Goal: Task Accomplishment & Management: Use online tool/utility

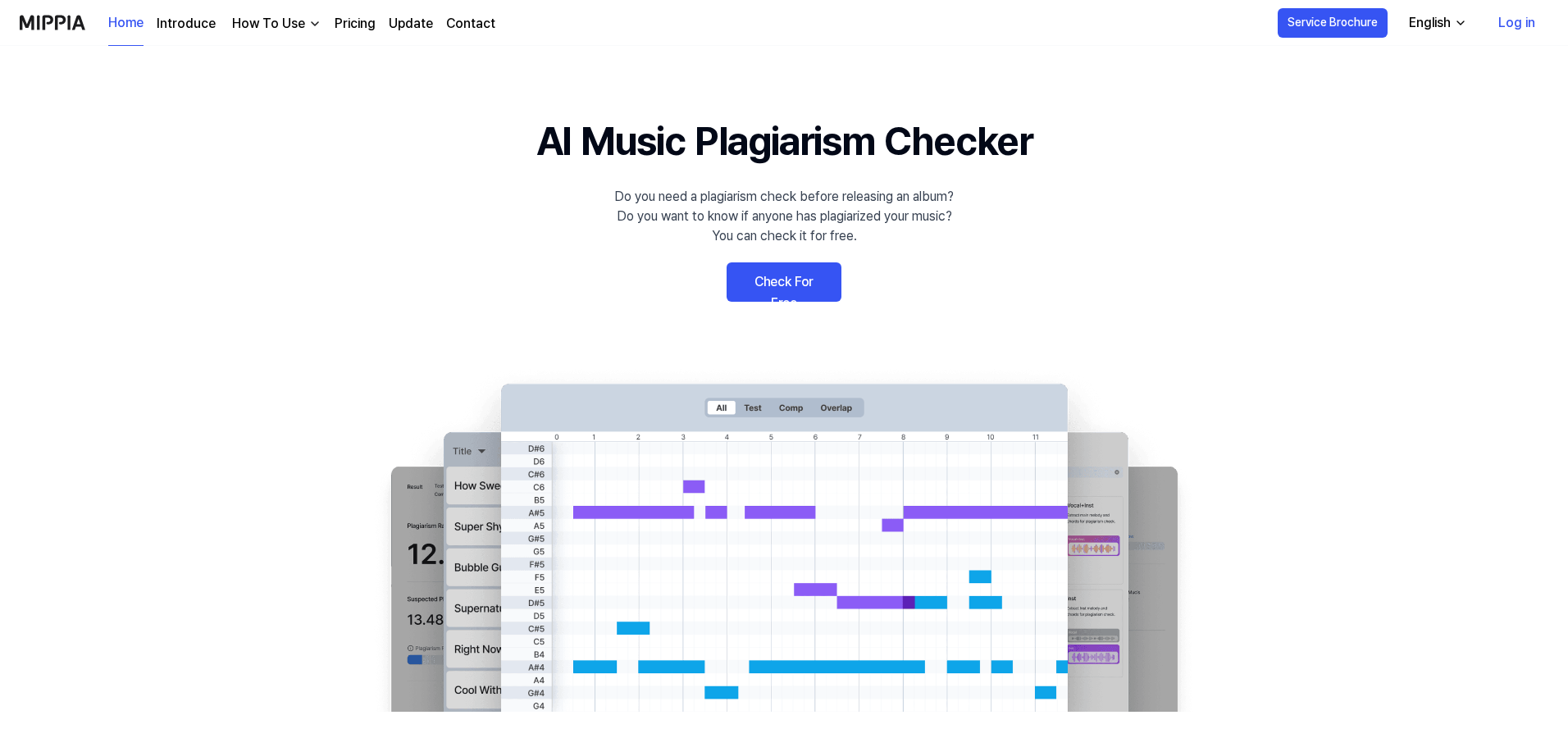
click at [788, 285] on link "Check For Free" at bounding box center [784, 281] width 115 height 39
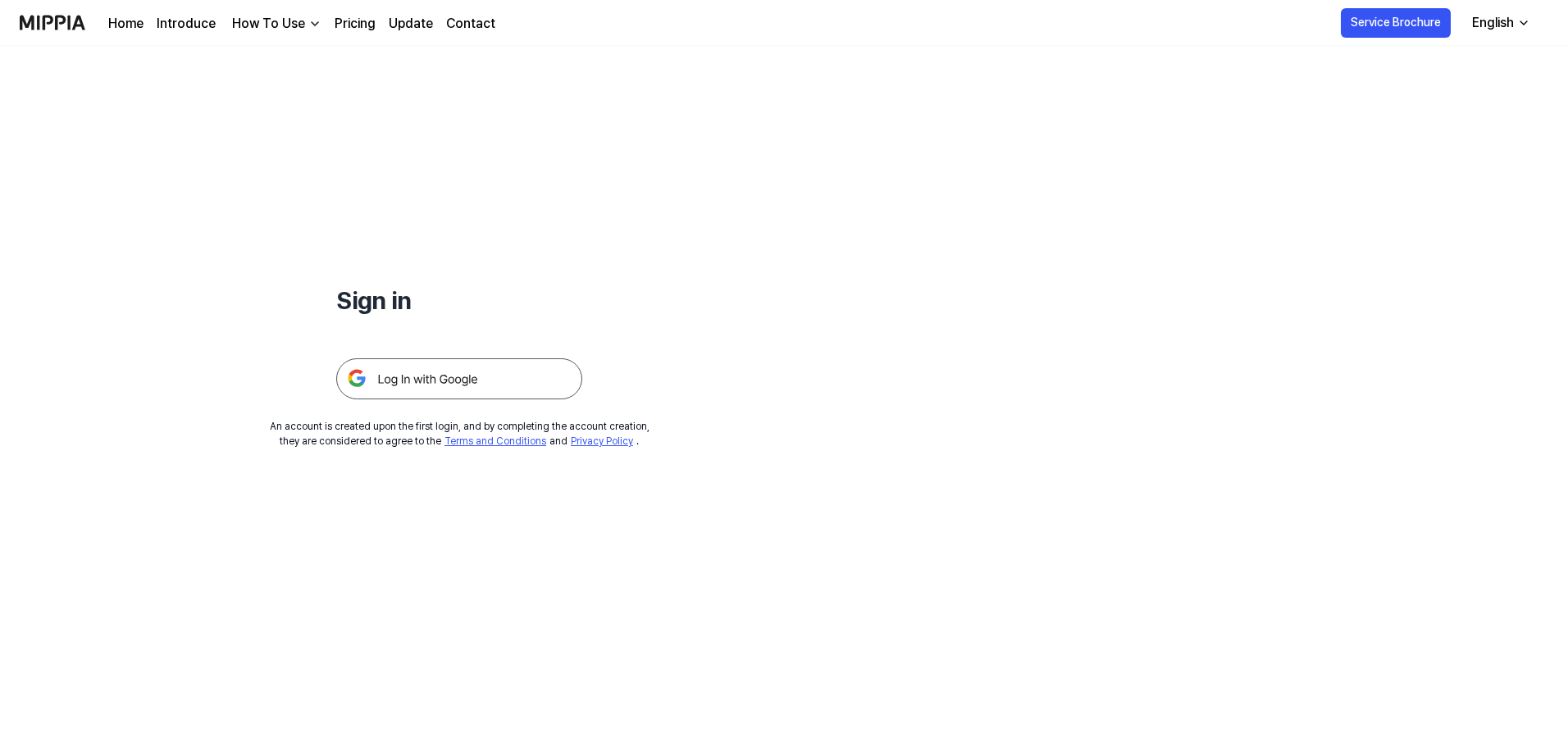
click at [511, 378] on img at bounding box center [460, 379] width 246 height 41
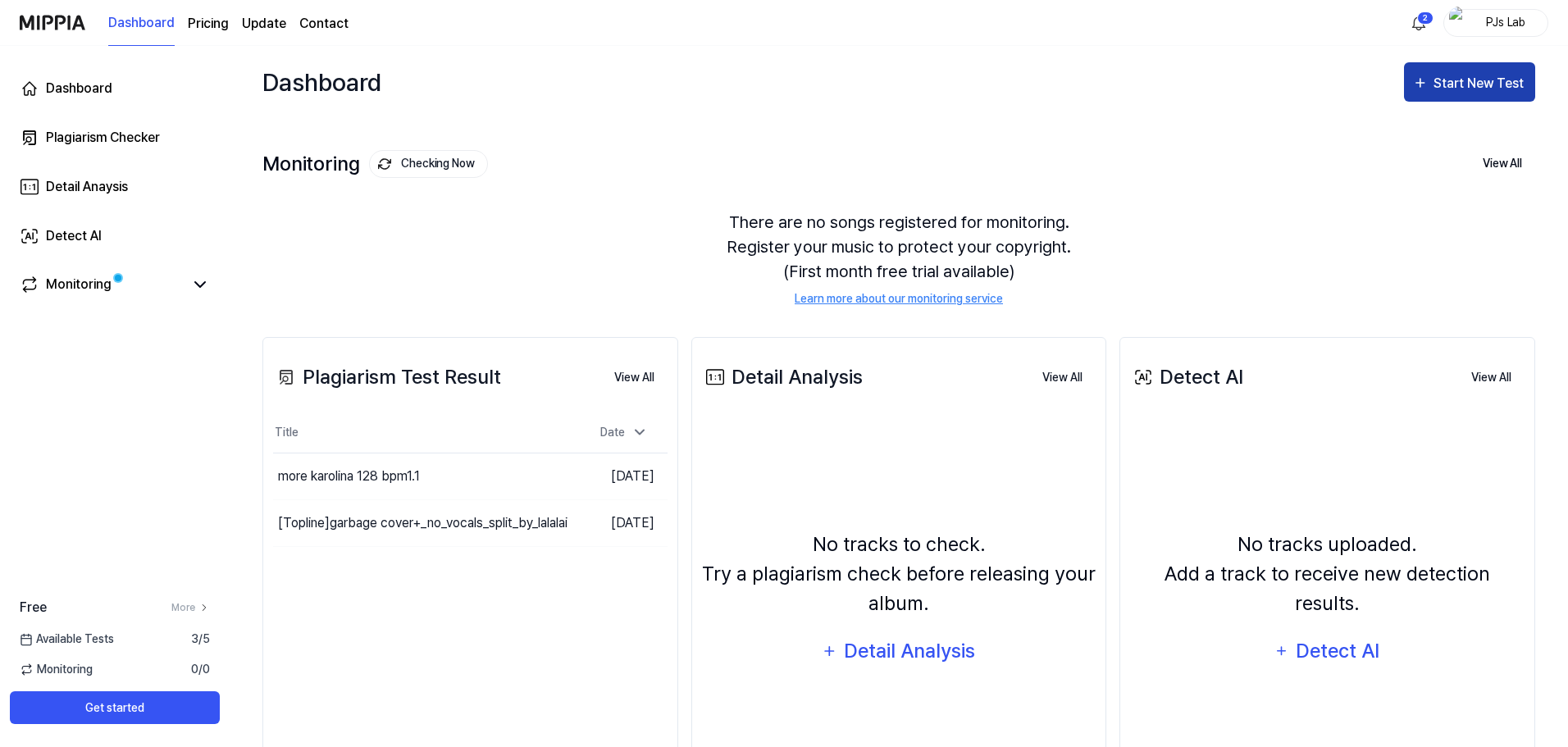
click at [1490, 91] on div "Start New Test" at bounding box center [1480, 83] width 94 height 21
click at [1470, 97] on button "Start New Test" at bounding box center [1470, 81] width 131 height 39
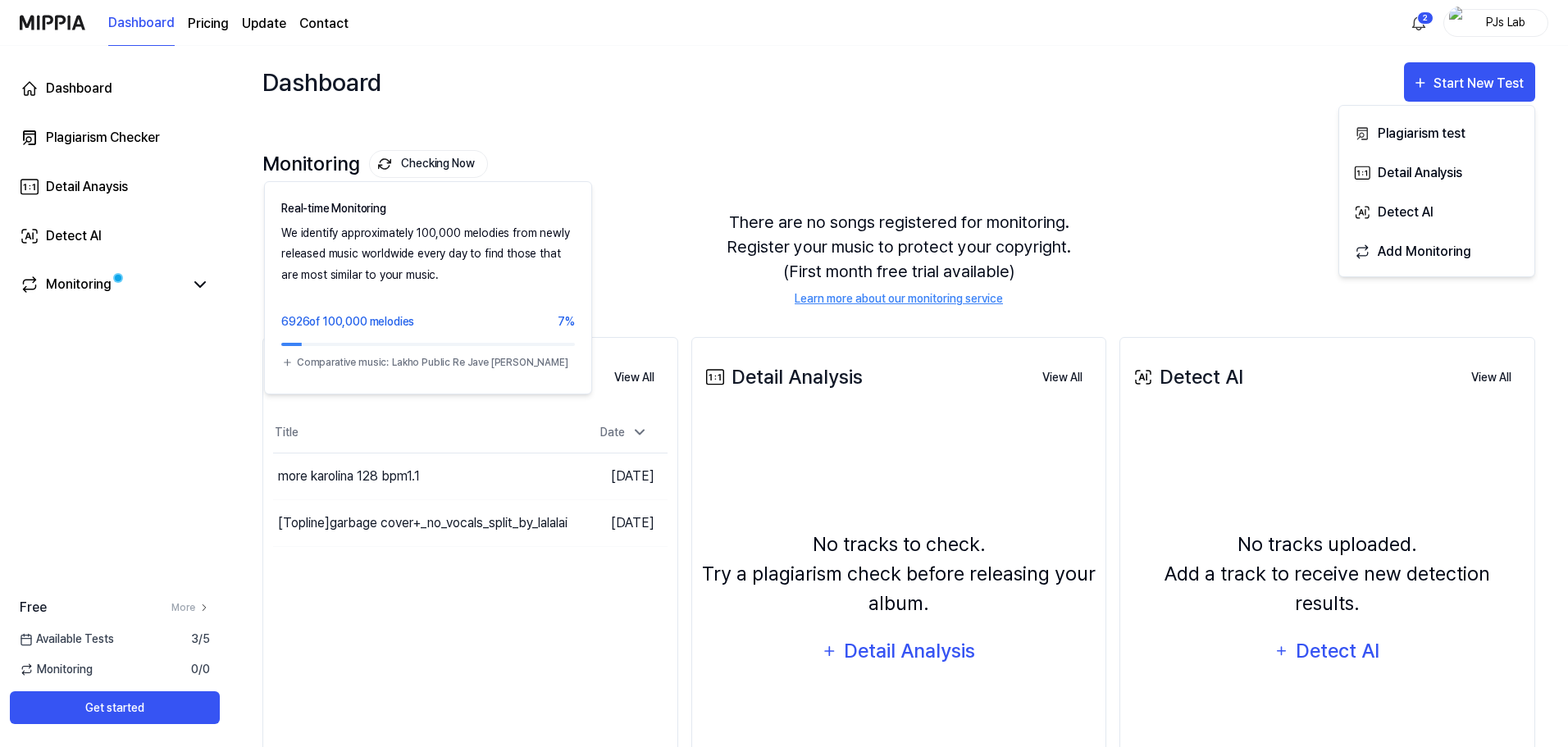
click at [429, 159] on button "Checking Now" at bounding box center [429, 164] width 119 height 27
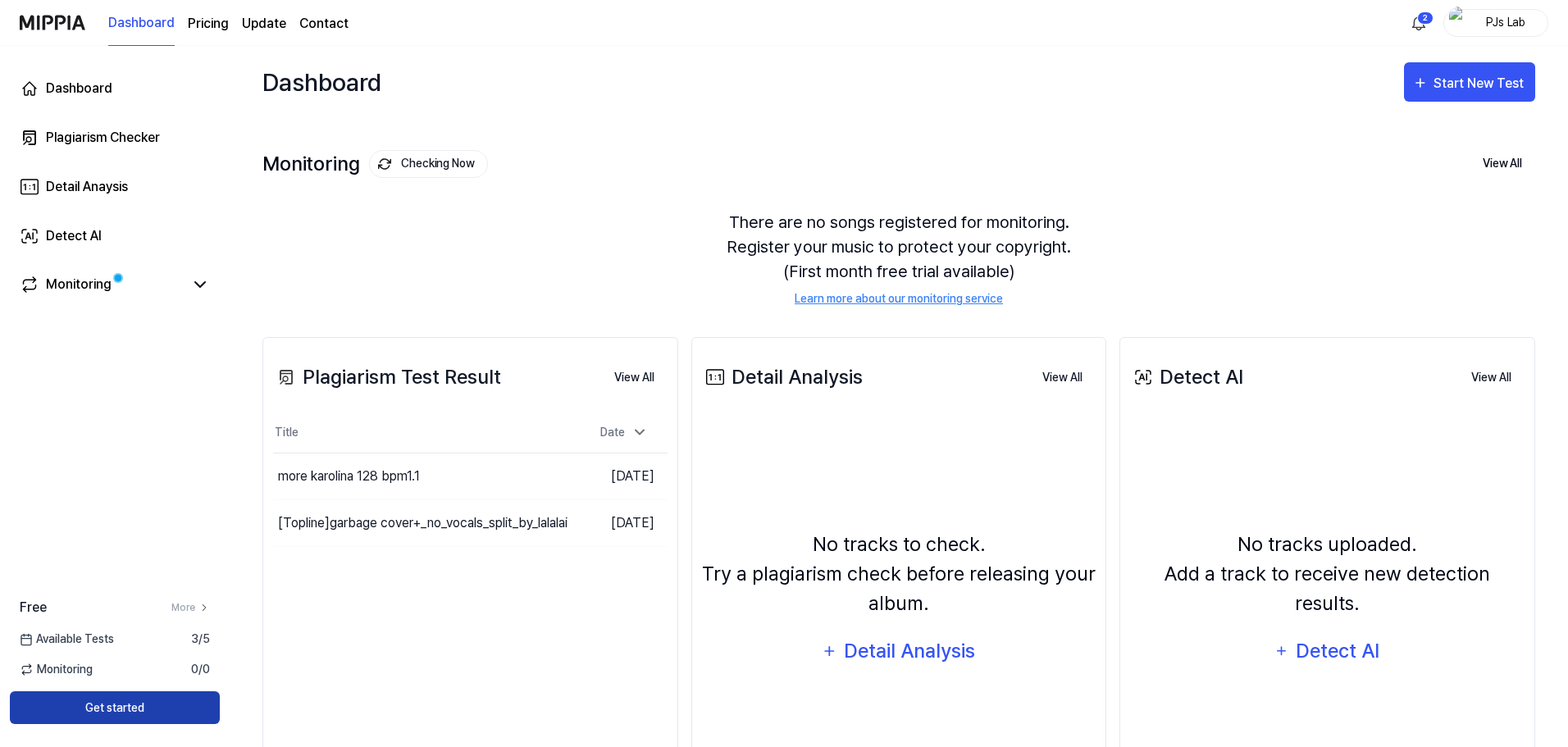
click at [149, 708] on button "Get started" at bounding box center [114, 707] width 210 height 33
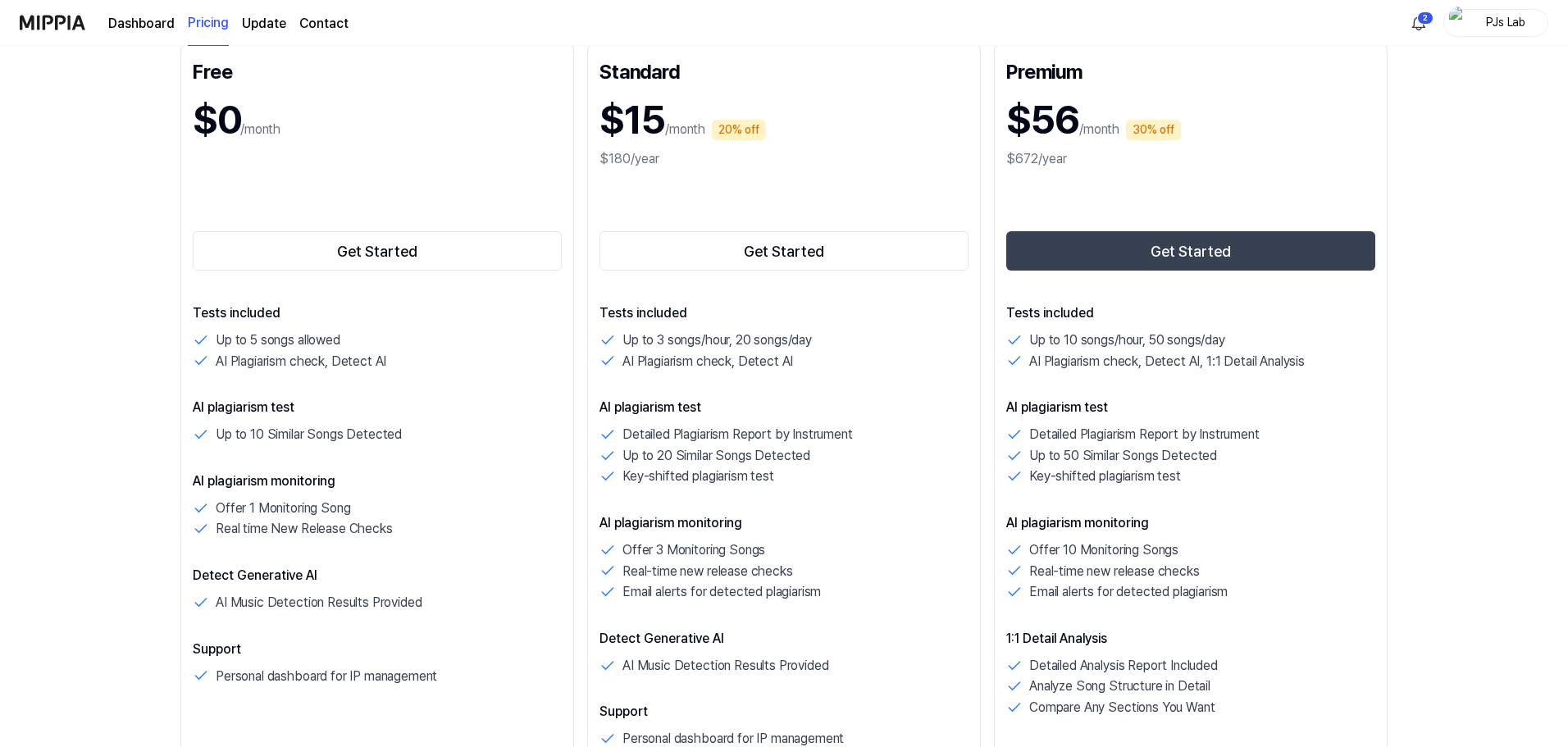
scroll to position [164, 0]
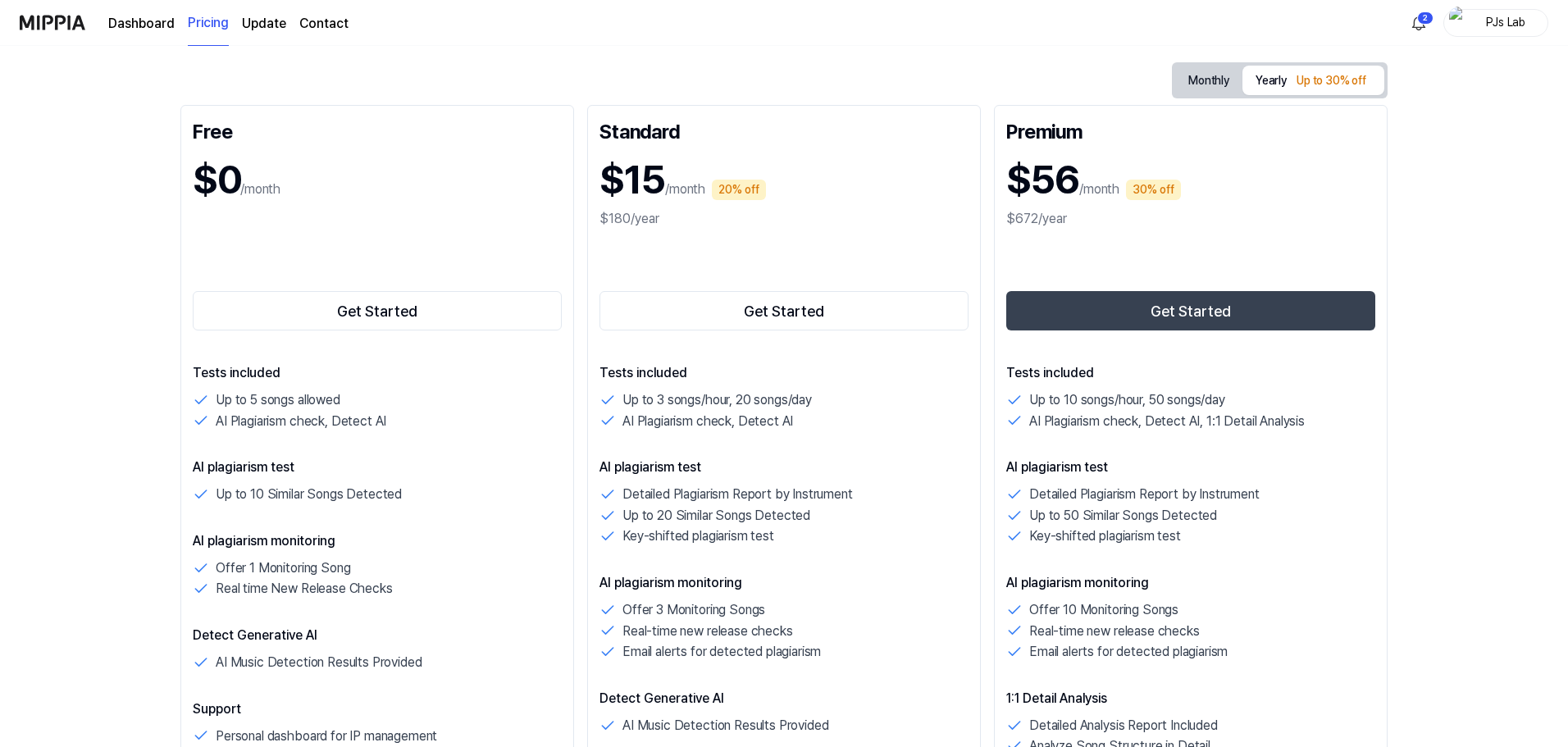
click at [1241, 290] on link "Get Started" at bounding box center [1191, 311] width 369 height 46
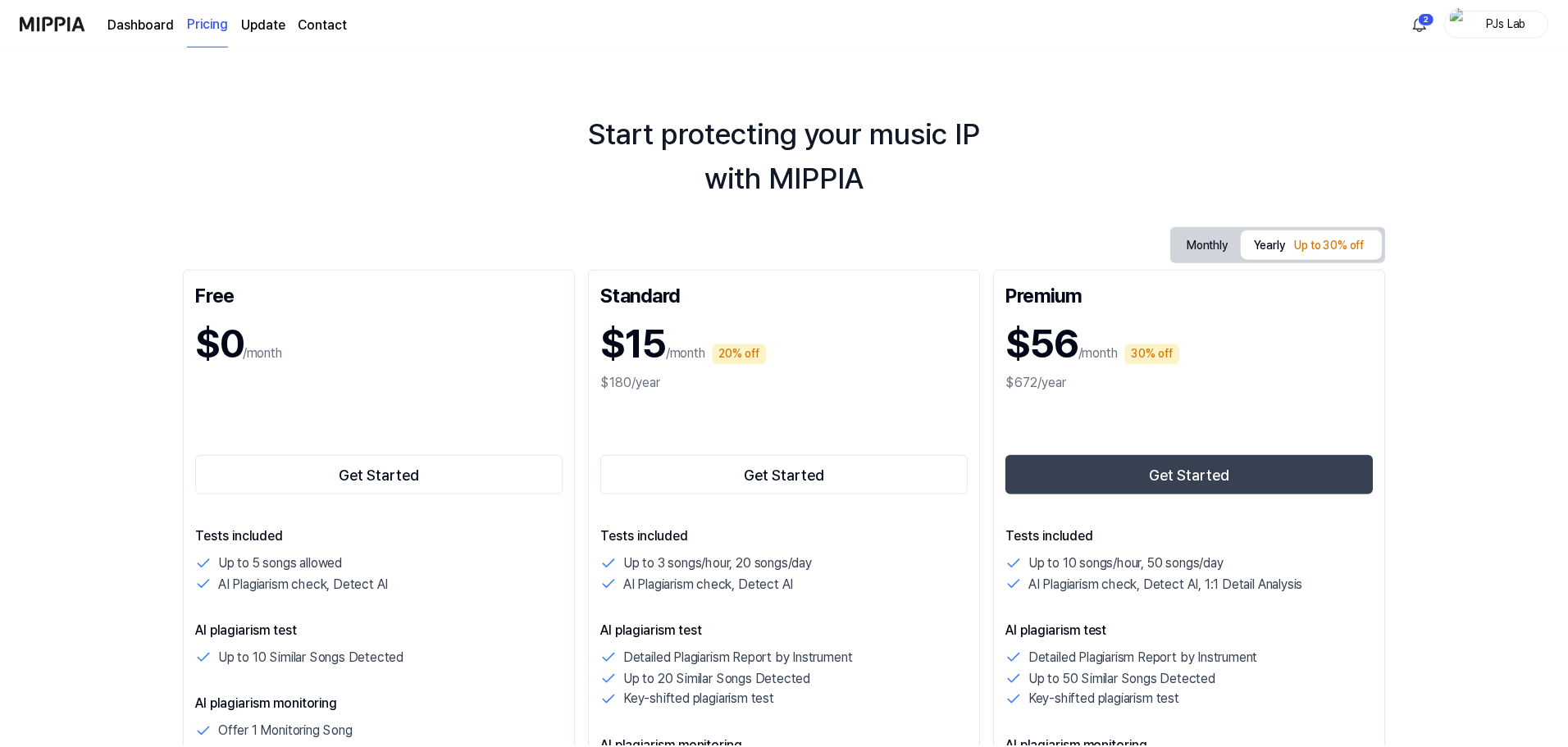
scroll to position [164, 0]
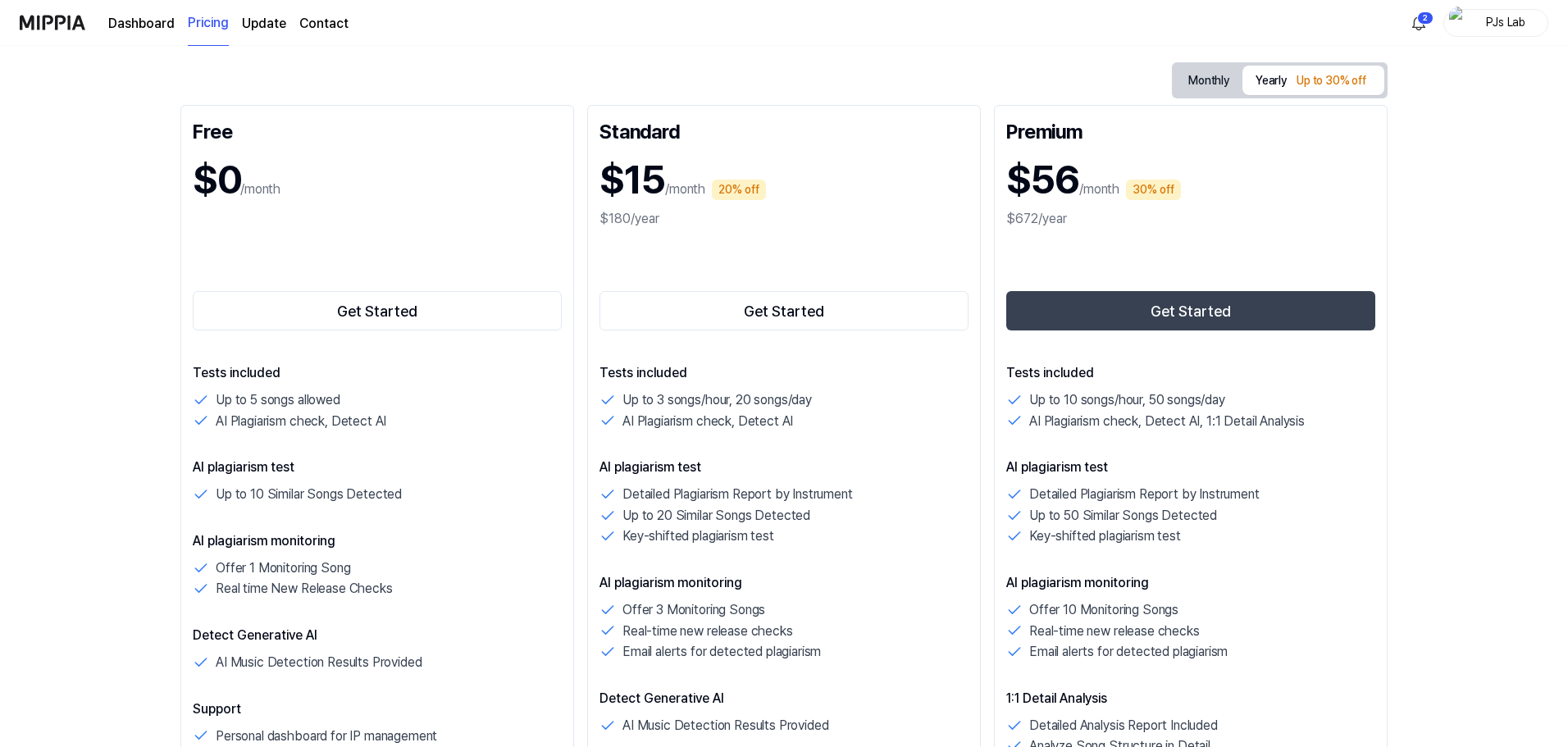
click at [1224, 85] on button "Monthly" at bounding box center [1209, 81] width 67 height 30
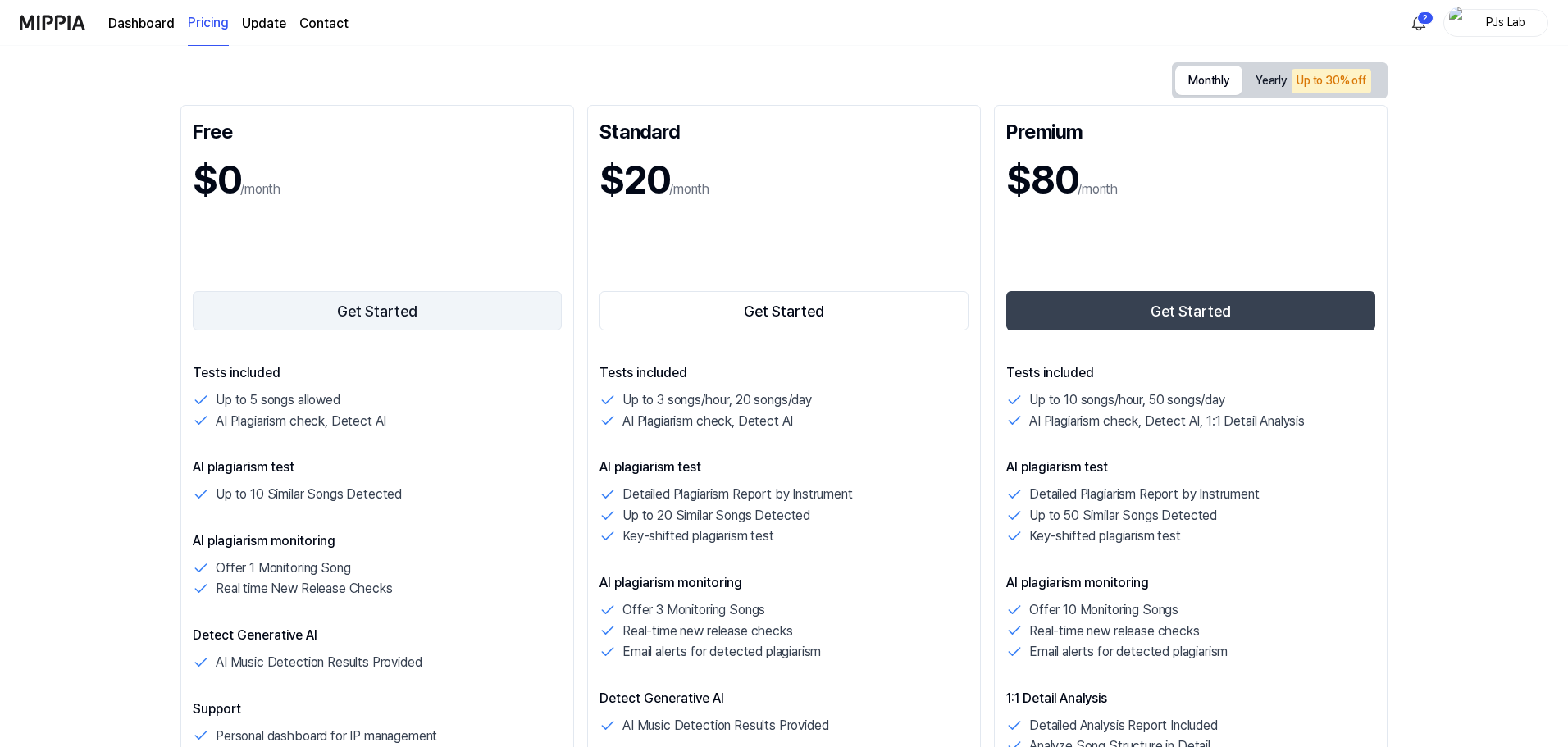
click at [500, 313] on button "Get Started" at bounding box center [377, 311] width 369 height 39
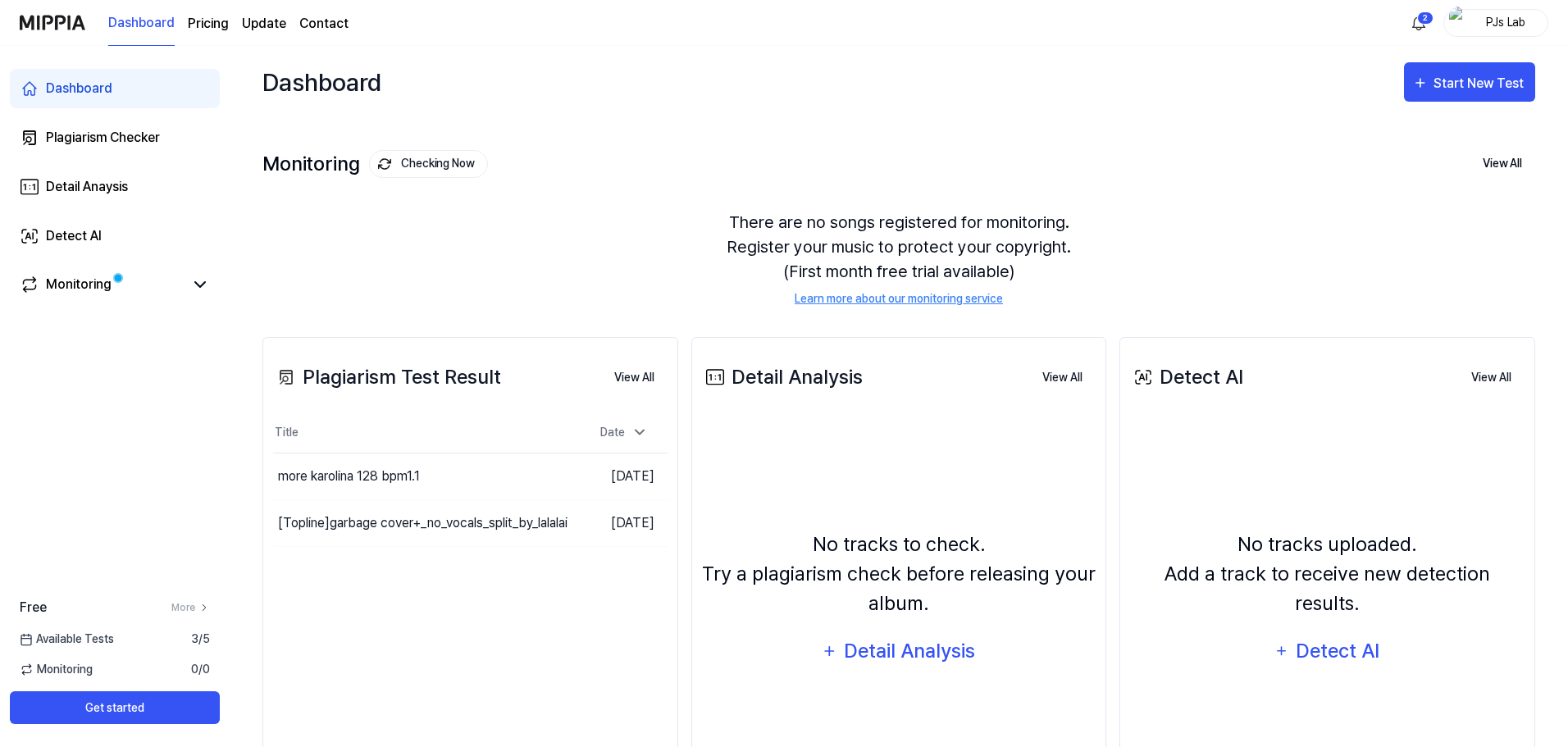
click at [858, 301] on link "Learn more about our monitoring service" at bounding box center [899, 298] width 208 height 17
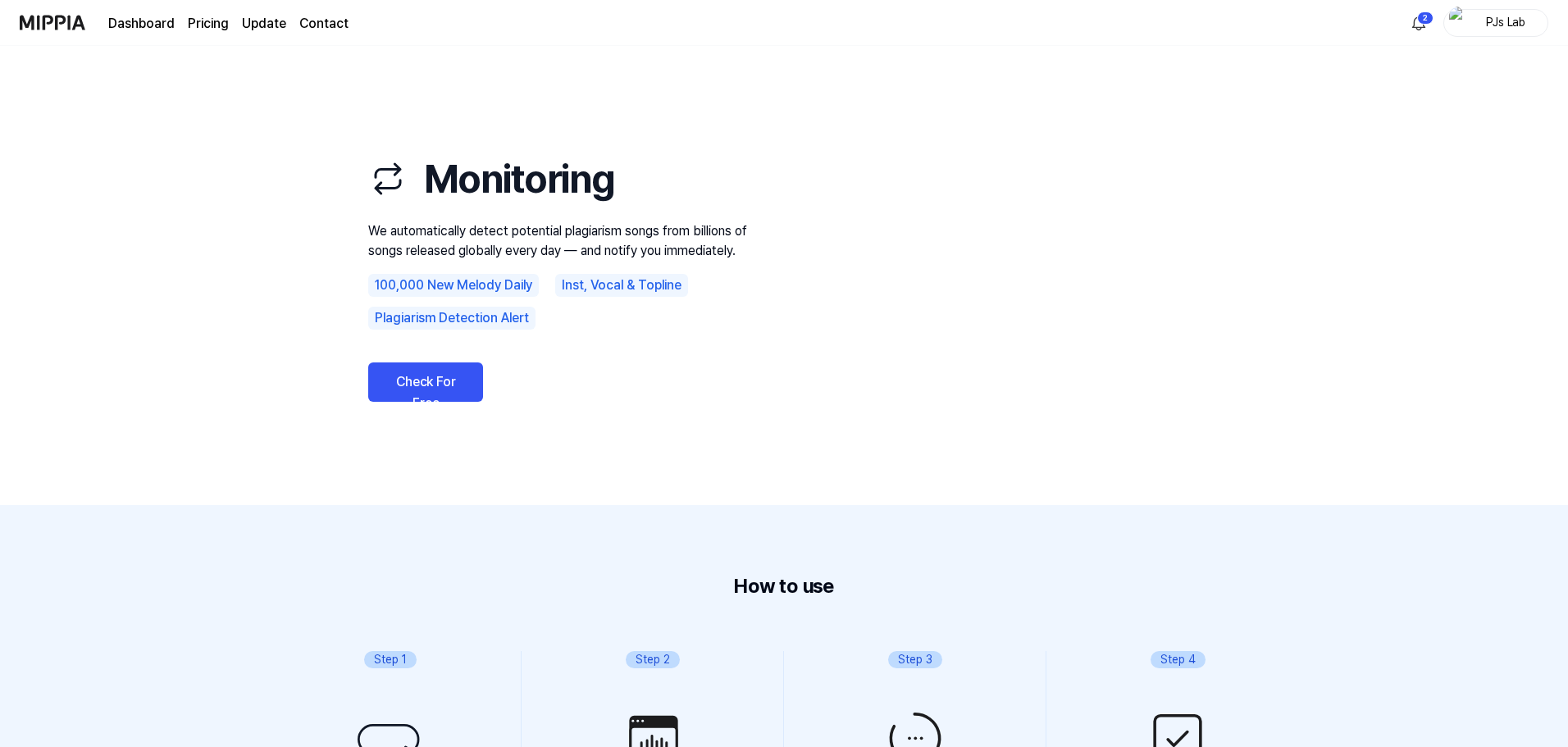
click at [449, 371] on link "Check For Free" at bounding box center [426, 381] width 115 height 39
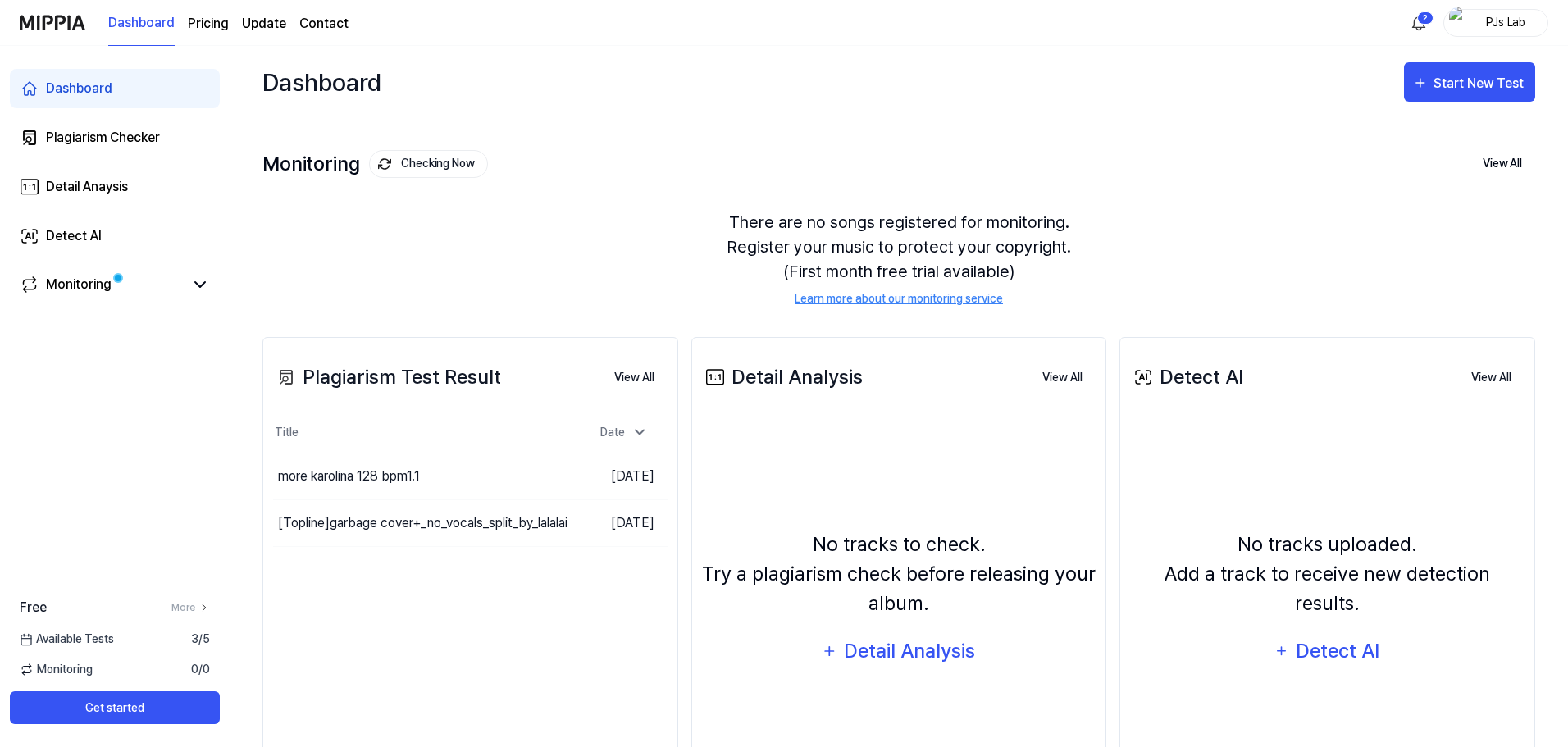
click at [392, 552] on div "Plagiarism Test Result View All Plagiarism Test Result Title Date more karolina…" at bounding box center [470, 589] width 416 height 504
drag, startPoint x: 392, startPoint y: 552, endPoint x: 407, endPoint y: 612, distance: 61.8
click at [407, 612] on div "Plagiarism Test Result View All Plagiarism Test Result Title Date more karolina…" at bounding box center [470, 589] width 416 height 504
click at [630, 389] on button "View All" at bounding box center [634, 378] width 66 height 33
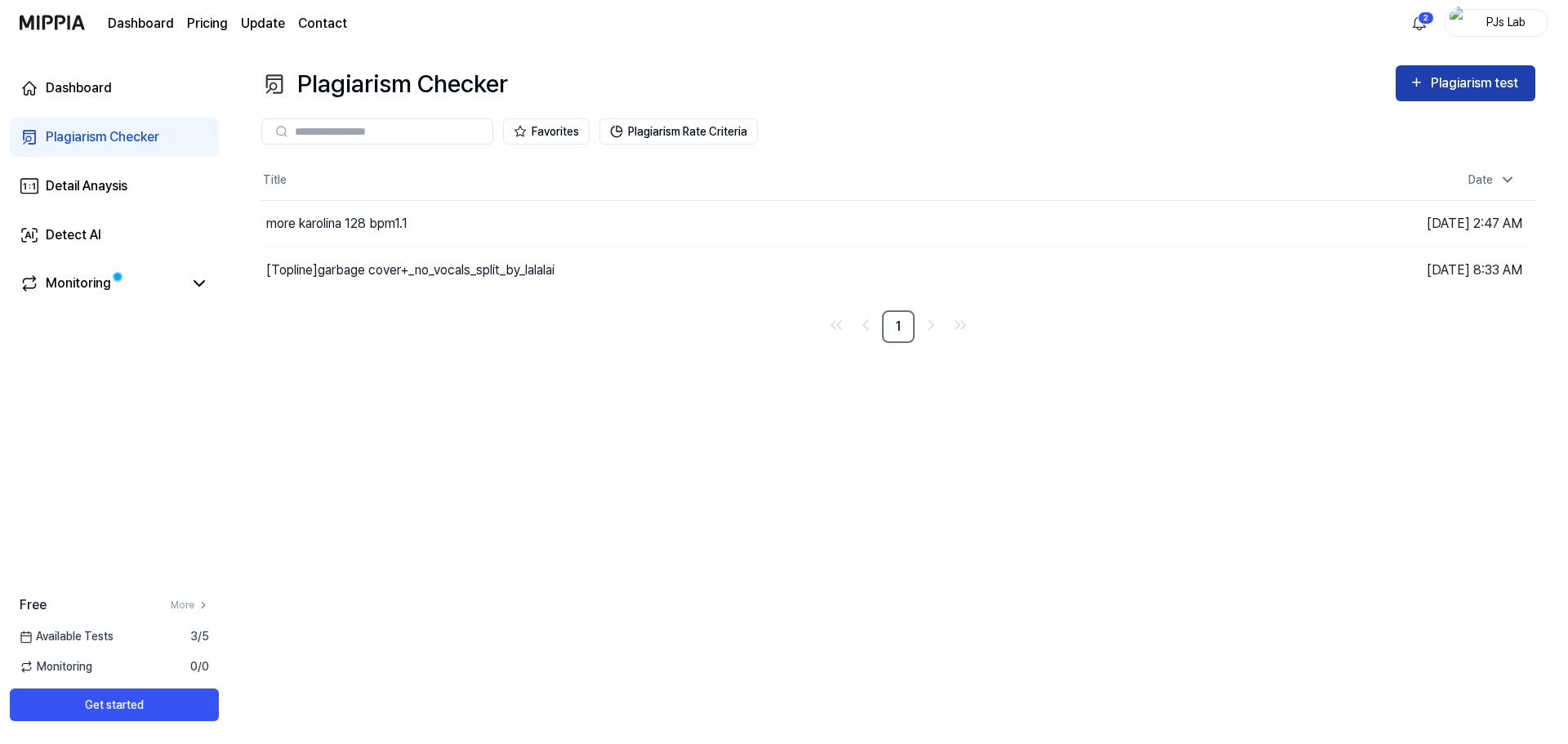
click at [1483, 86] on div "Plagiarism test" at bounding box center [1476, 83] width 92 height 21
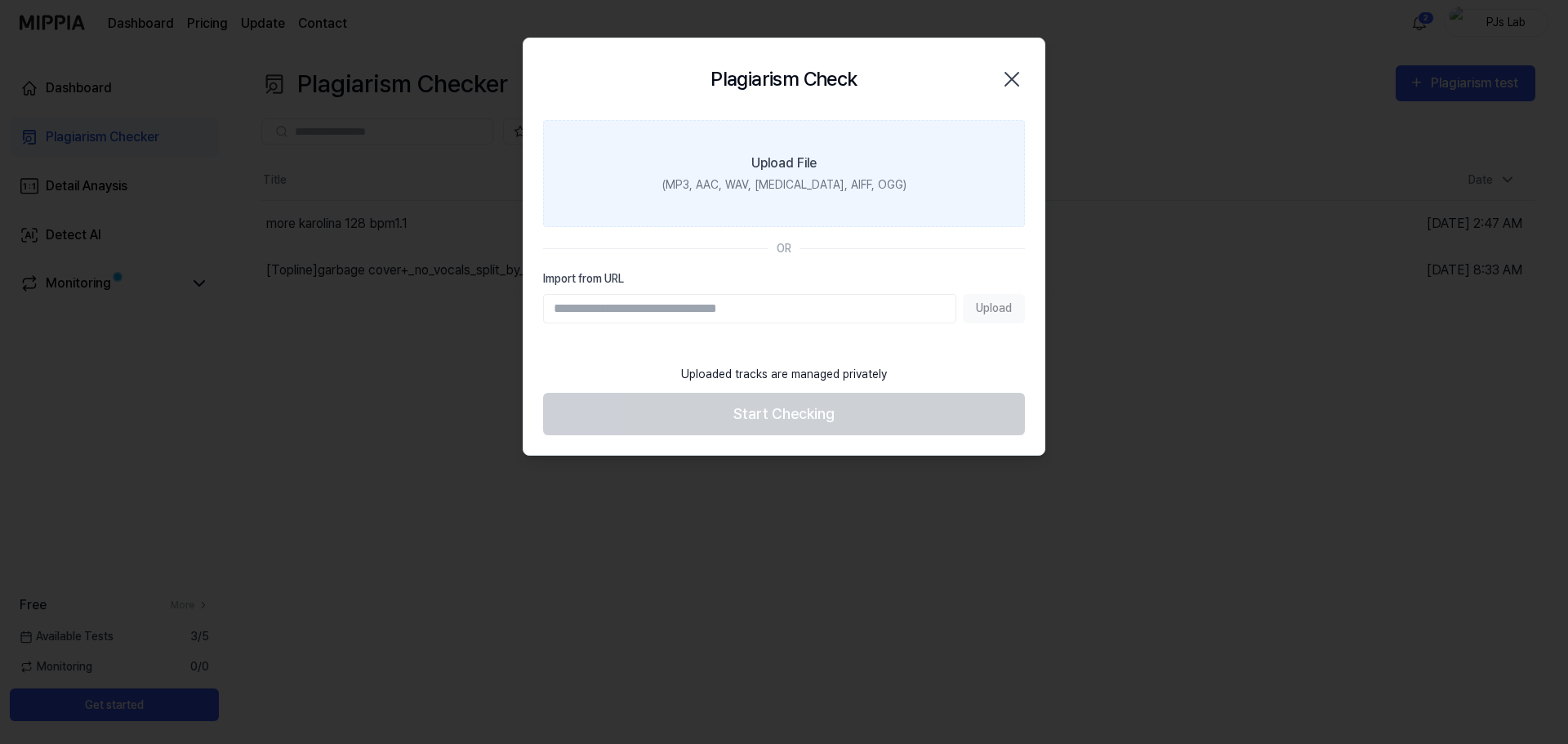
click at [868, 155] on label "Upload File (MP3, AAC, WAV, [MEDICAL_DATA], AIFF, OGG)" at bounding box center [784, 173] width 482 height 107
click at [0, 0] on input "Upload File (MP3, AAC, WAV, [MEDICAL_DATA], AIFF, OGG)" at bounding box center [0, 0] width 0 height 0
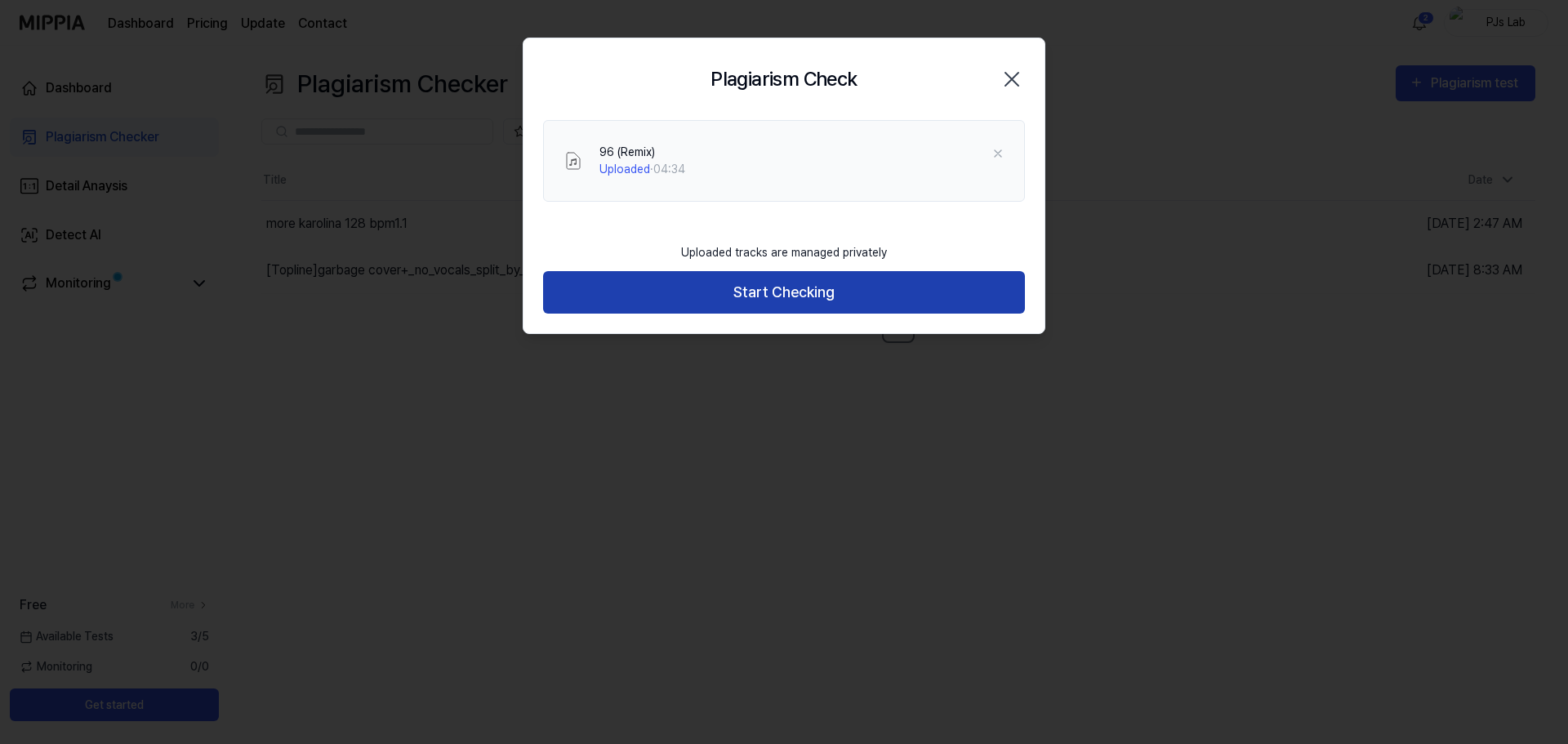
click at [853, 283] on button "Start Checking" at bounding box center [784, 293] width 482 height 43
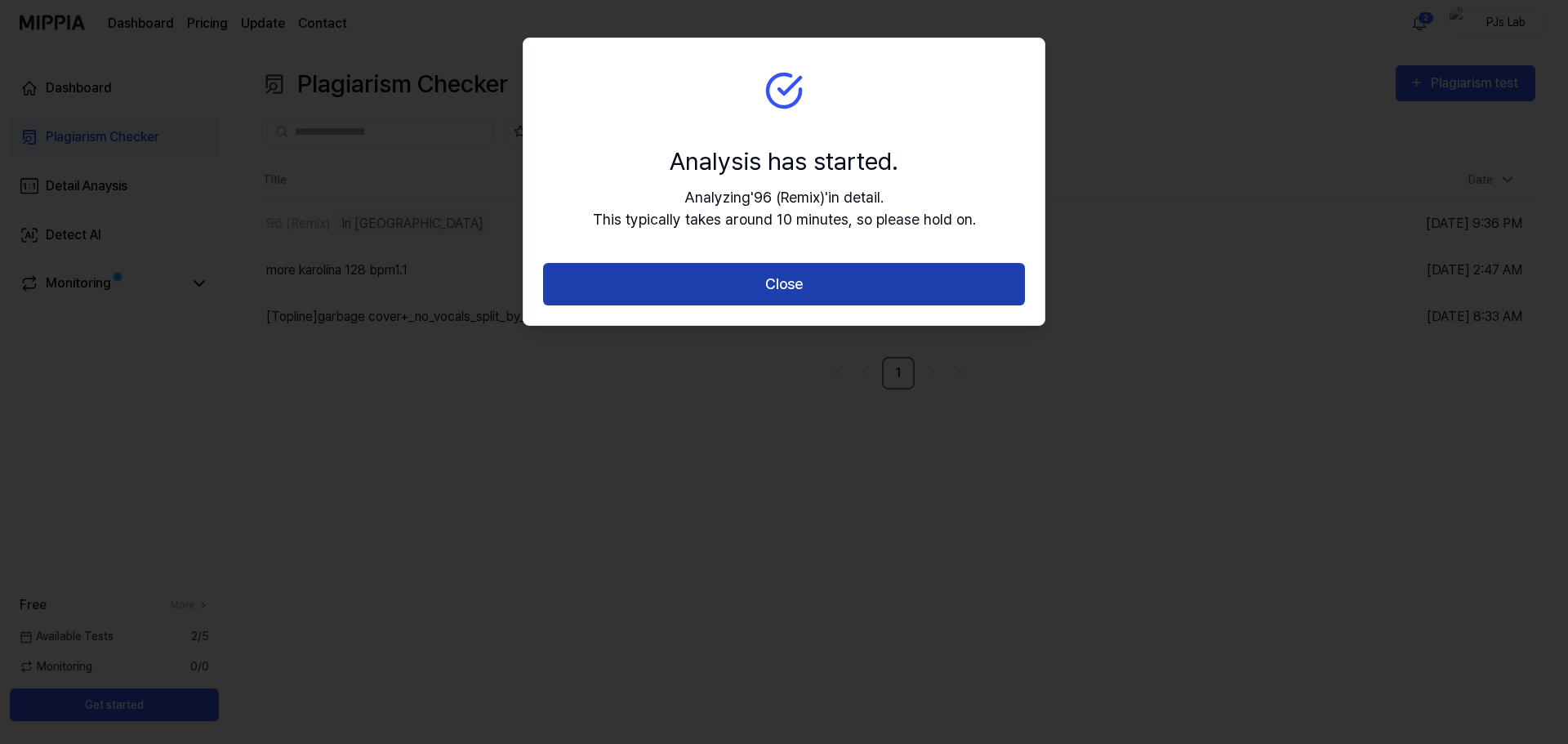
click at [821, 288] on button "Close" at bounding box center [784, 284] width 482 height 43
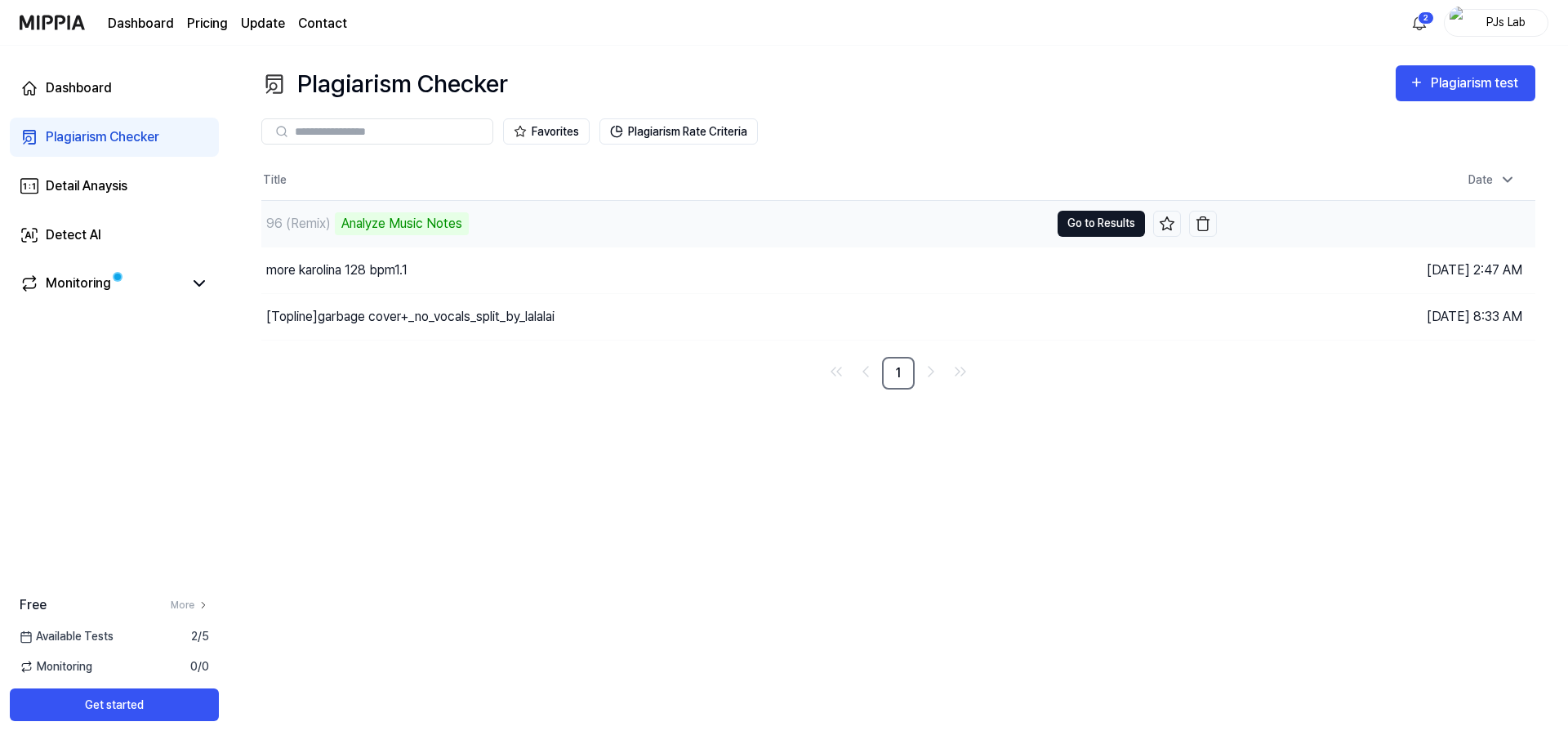
click at [1114, 231] on button "Go to Results" at bounding box center [1101, 224] width 87 height 26
click at [1089, 106] on div "Favorites Plagiarism Rate Criteria" at bounding box center [897, 131] width 1274 height 59
click at [1111, 225] on button "Go to Results" at bounding box center [1101, 224] width 87 height 26
click at [1116, 219] on button "Go to Results" at bounding box center [1101, 224] width 87 height 26
click at [1096, 225] on button "Go to Results" at bounding box center [1101, 224] width 87 height 26
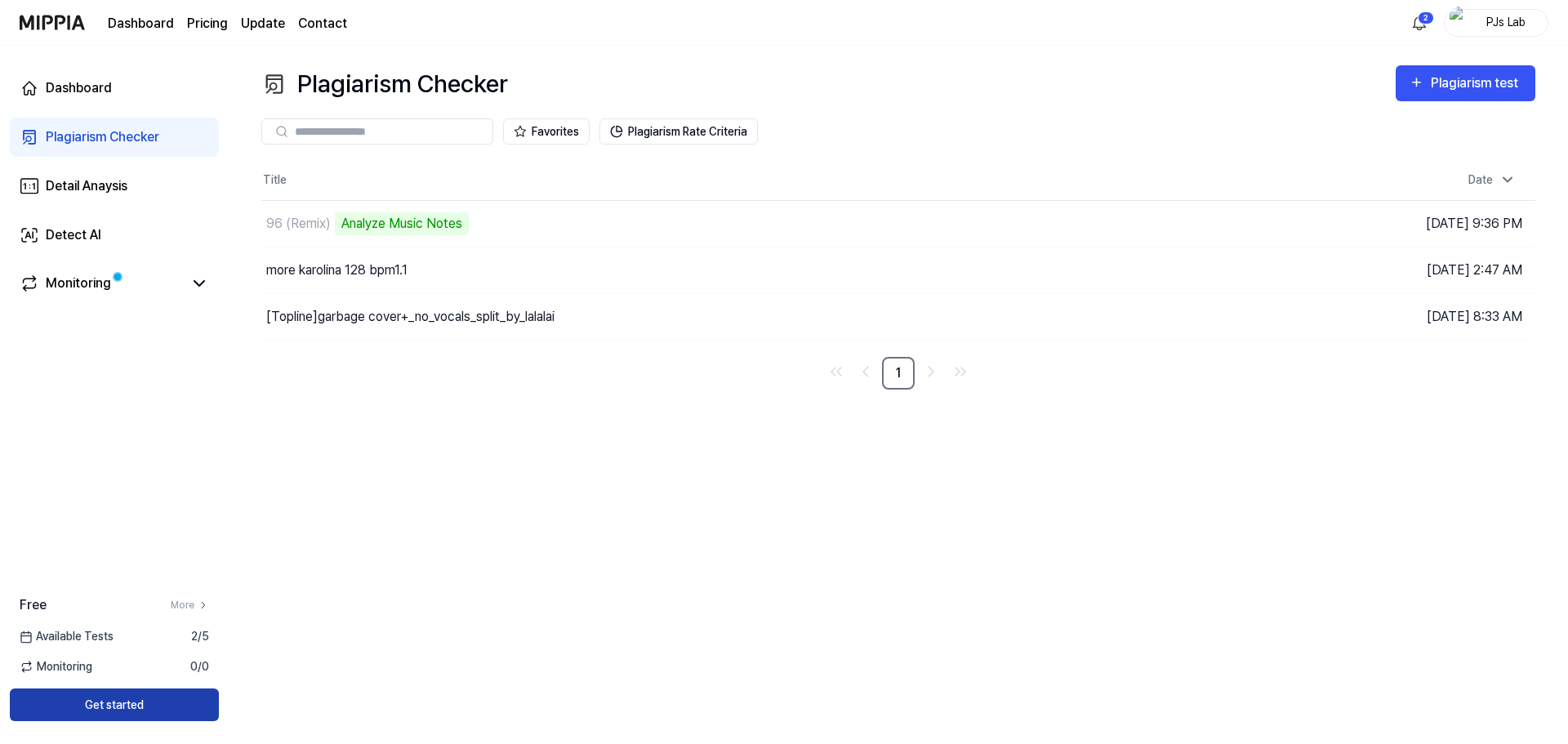
click at [149, 716] on button "Get started" at bounding box center [114, 704] width 209 height 33
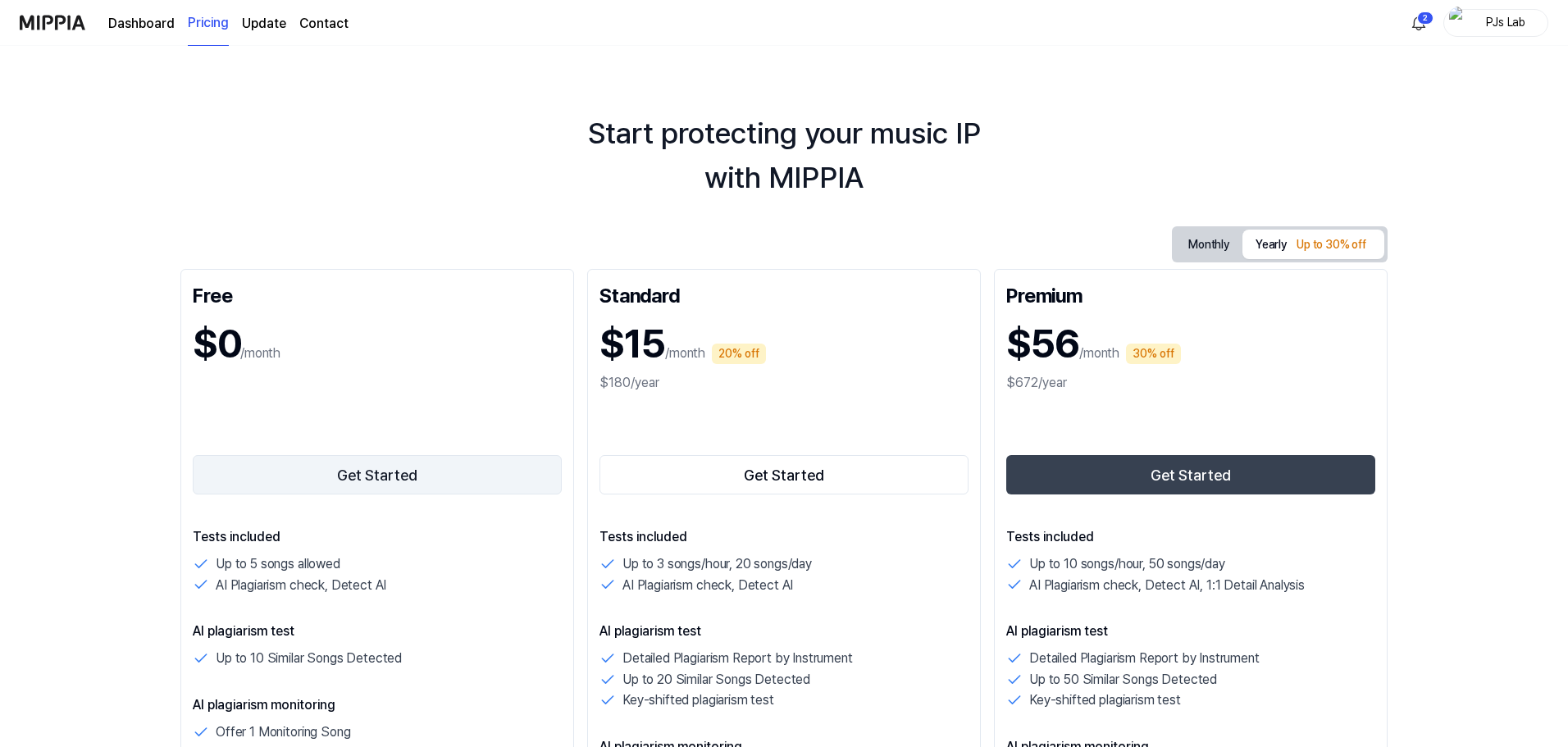
click at [382, 463] on button "Get Started" at bounding box center [377, 474] width 369 height 39
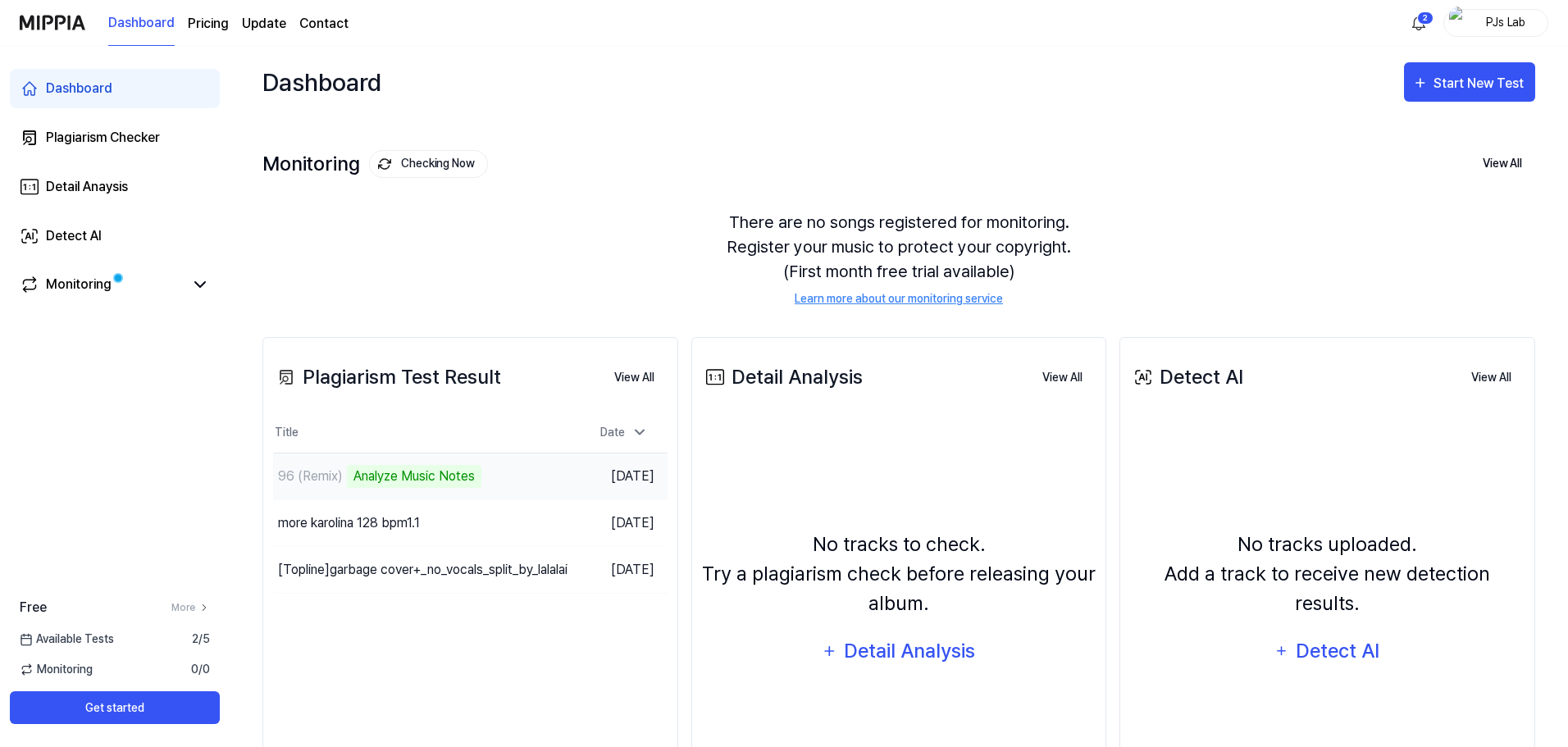
click at [448, 475] on div "Analyze Music Notes" at bounding box center [414, 476] width 135 height 23
click at [908, 647] on div "Detail Analysis" at bounding box center [909, 651] width 134 height 31
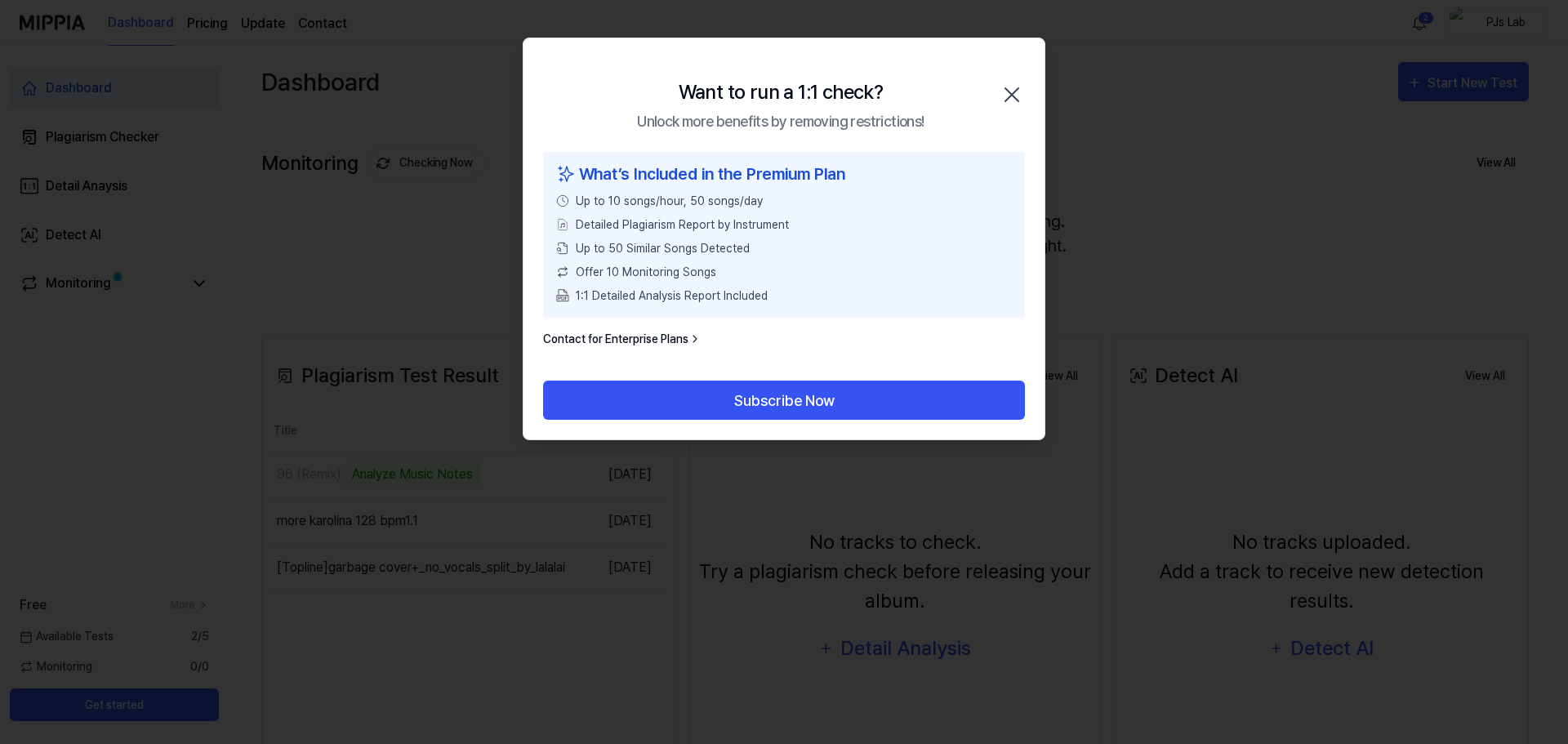
click at [1006, 95] on icon "button" at bounding box center [1012, 95] width 26 height 26
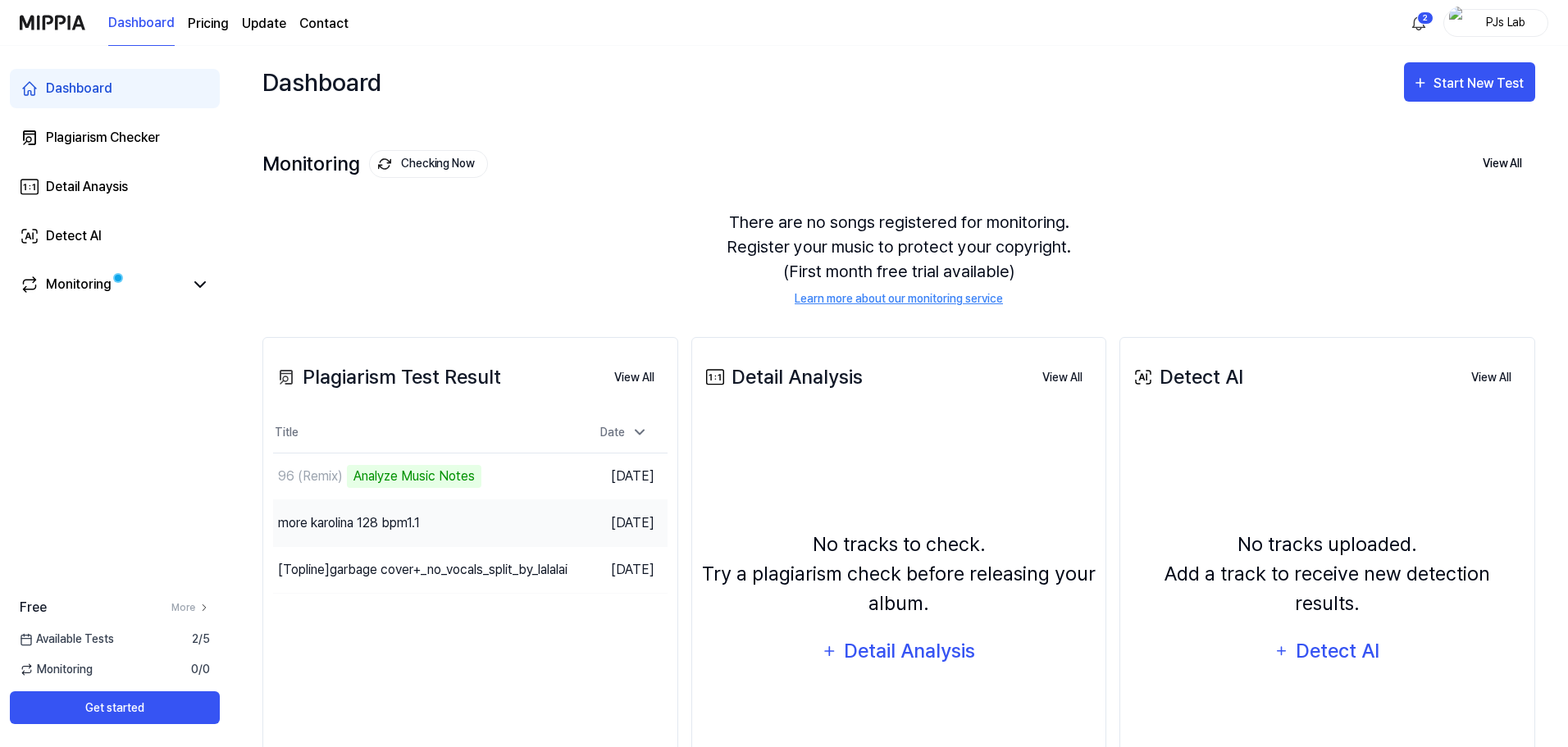
scroll to position [127, 0]
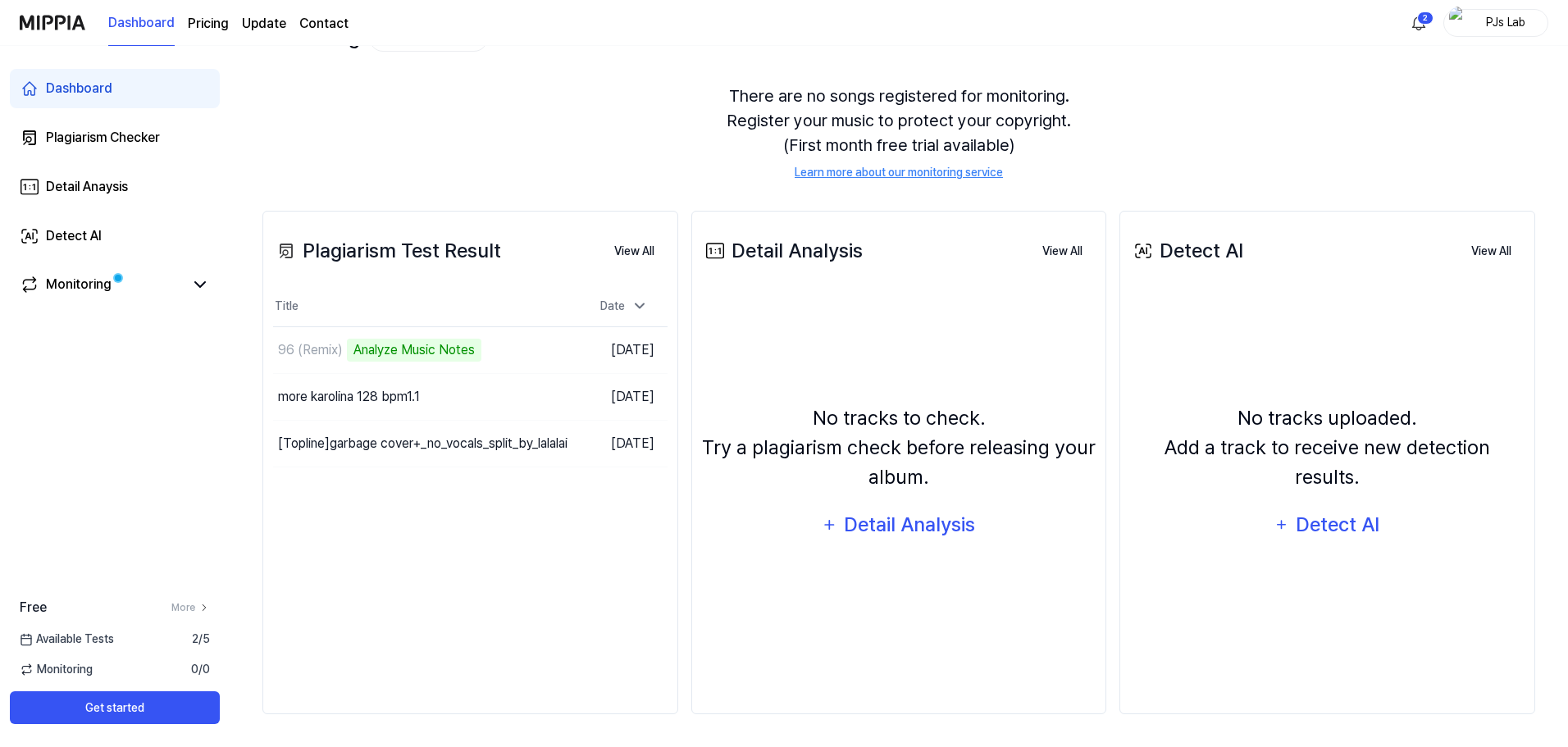
click at [151, 630] on div "Available Tests 2 / 5" at bounding box center [114, 638] width 229 height 17
click at [111, 714] on button "Get started" at bounding box center [114, 707] width 210 height 33
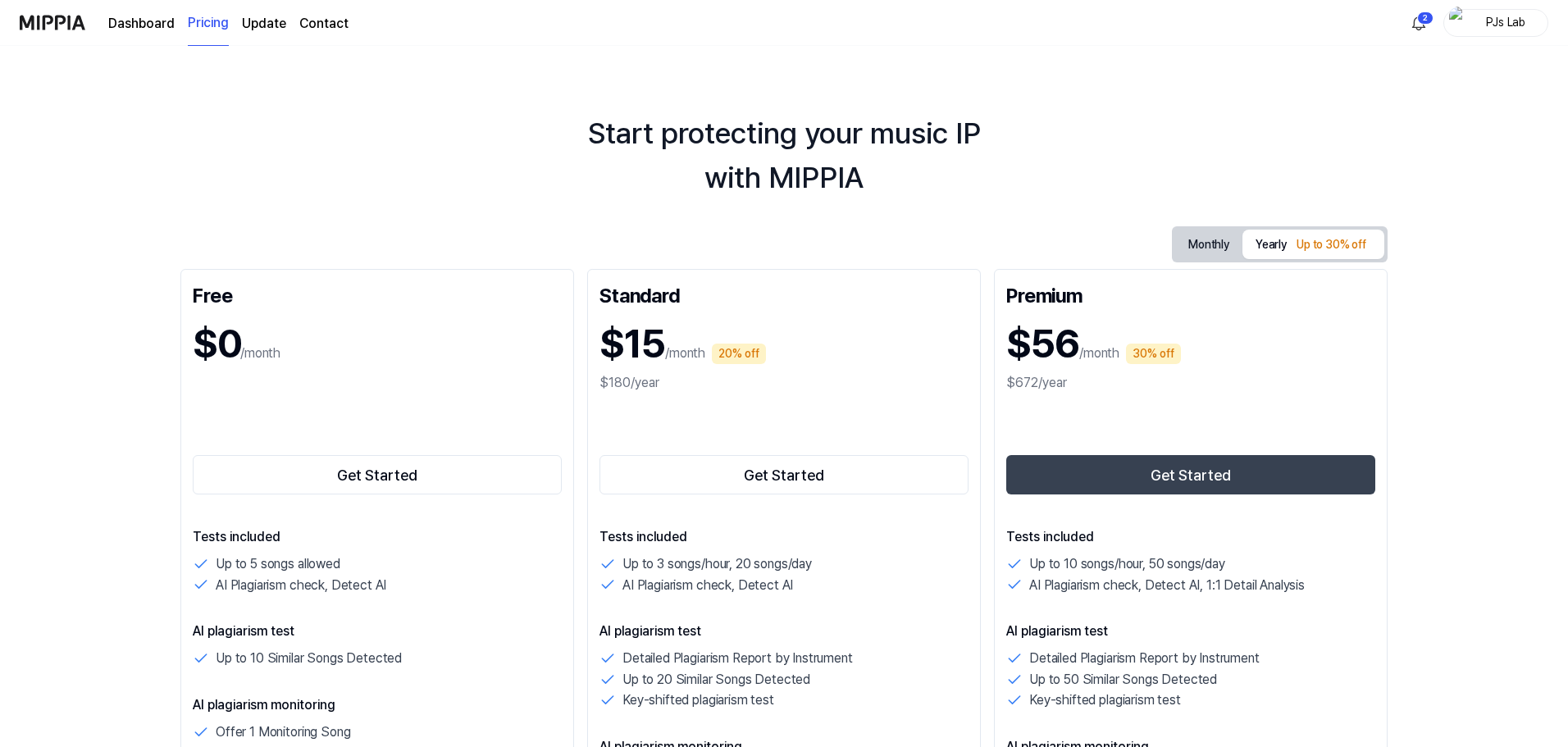
click at [61, 27] on img at bounding box center [52, 22] width 66 height 45
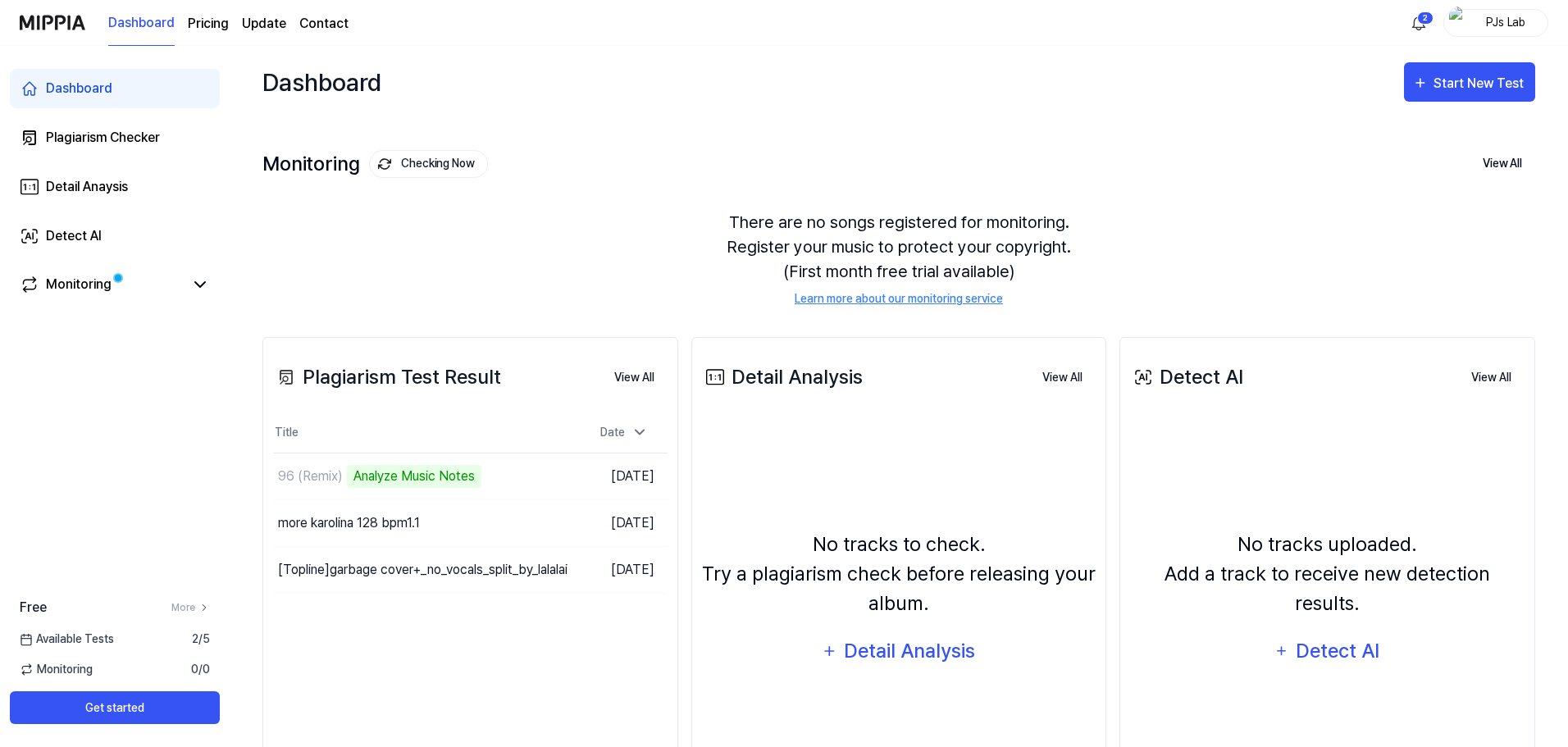
click at [134, 96] on link "Dashboard" at bounding box center [114, 89] width 210 height 39
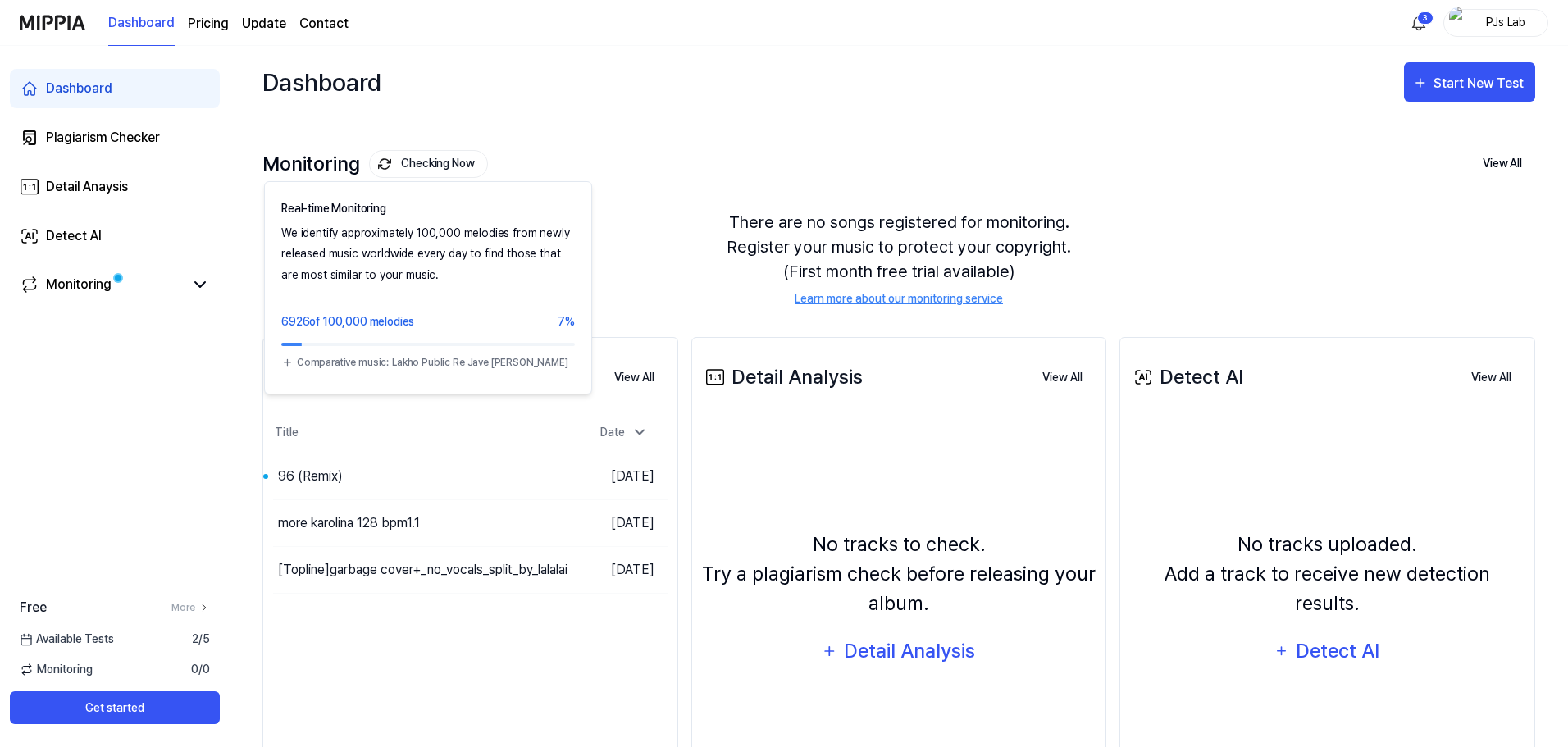
click at [436, 159] on button "Checking Now" at bounding box center [429, 164] width 119 height 27
click at [413, 168] on button "Checking Now" at bounding box center [429, 164] width 119 height 27
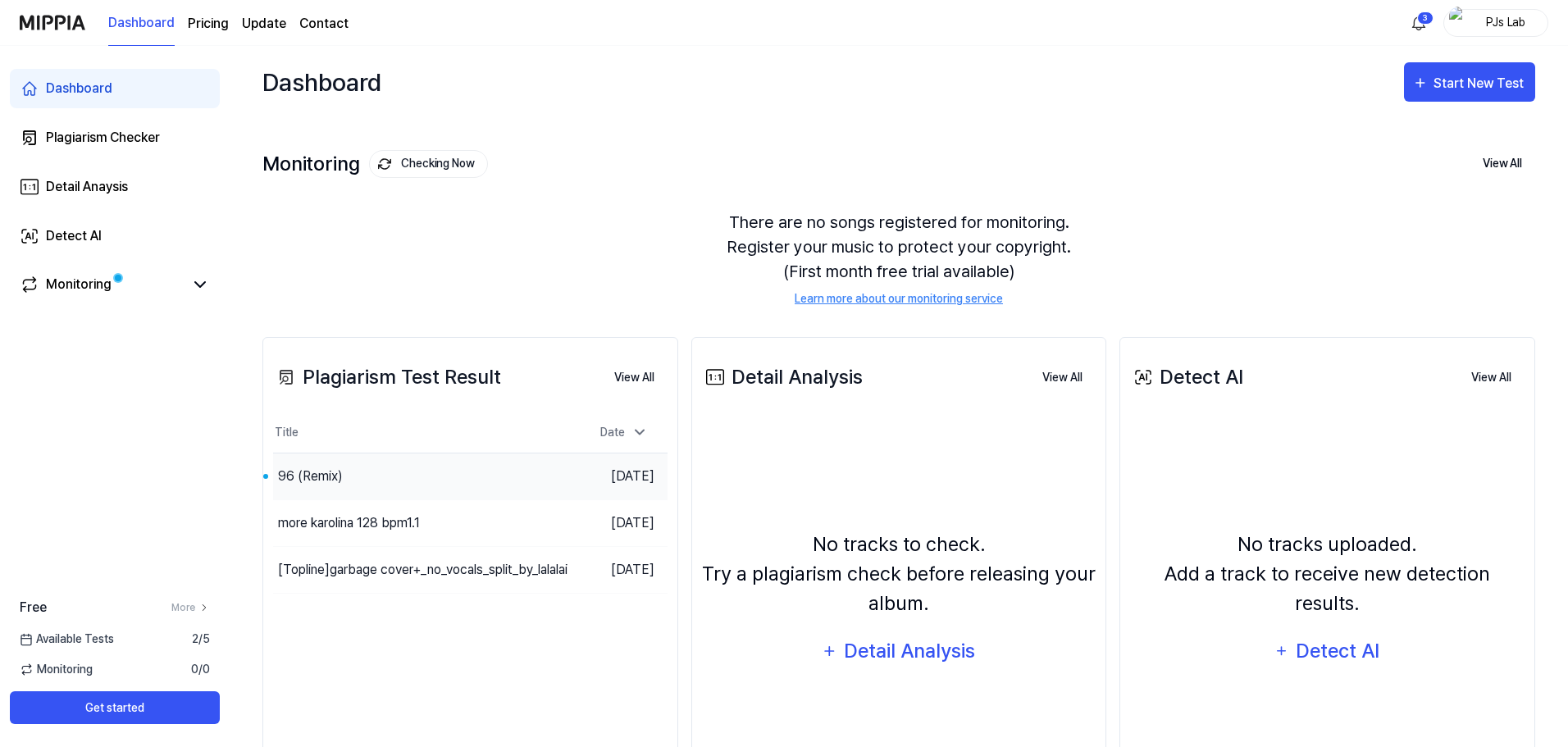
click at [506, 468] on div "96 (Remix)" at bounding box center [421, 476] width 296 height 46
click at [506, 472] on div "96 (Remix)" at bounding box center [421, 476] width 296 height 46
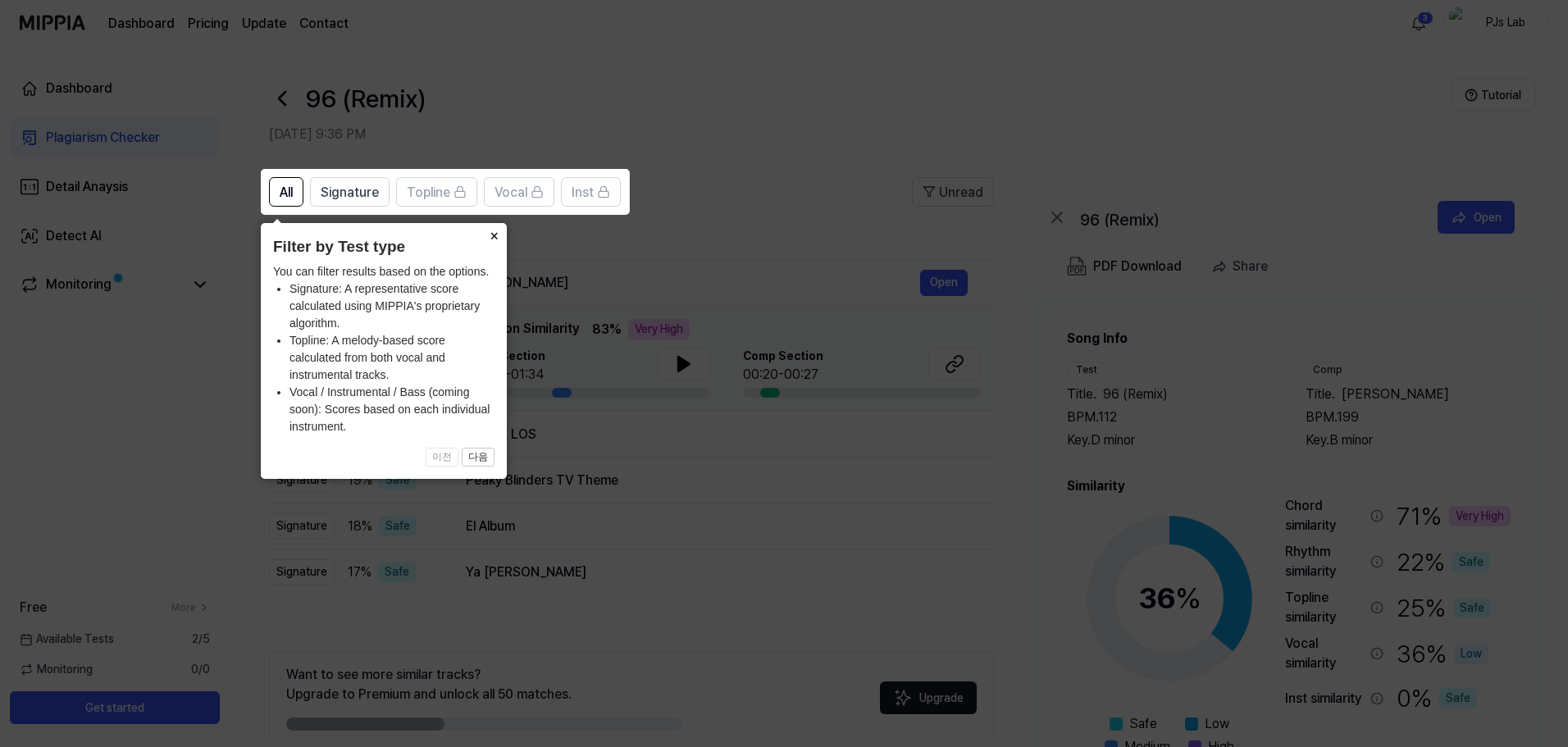
click at [495, 240] on button "×" at bounding box center [494, 235] width 27 height 23
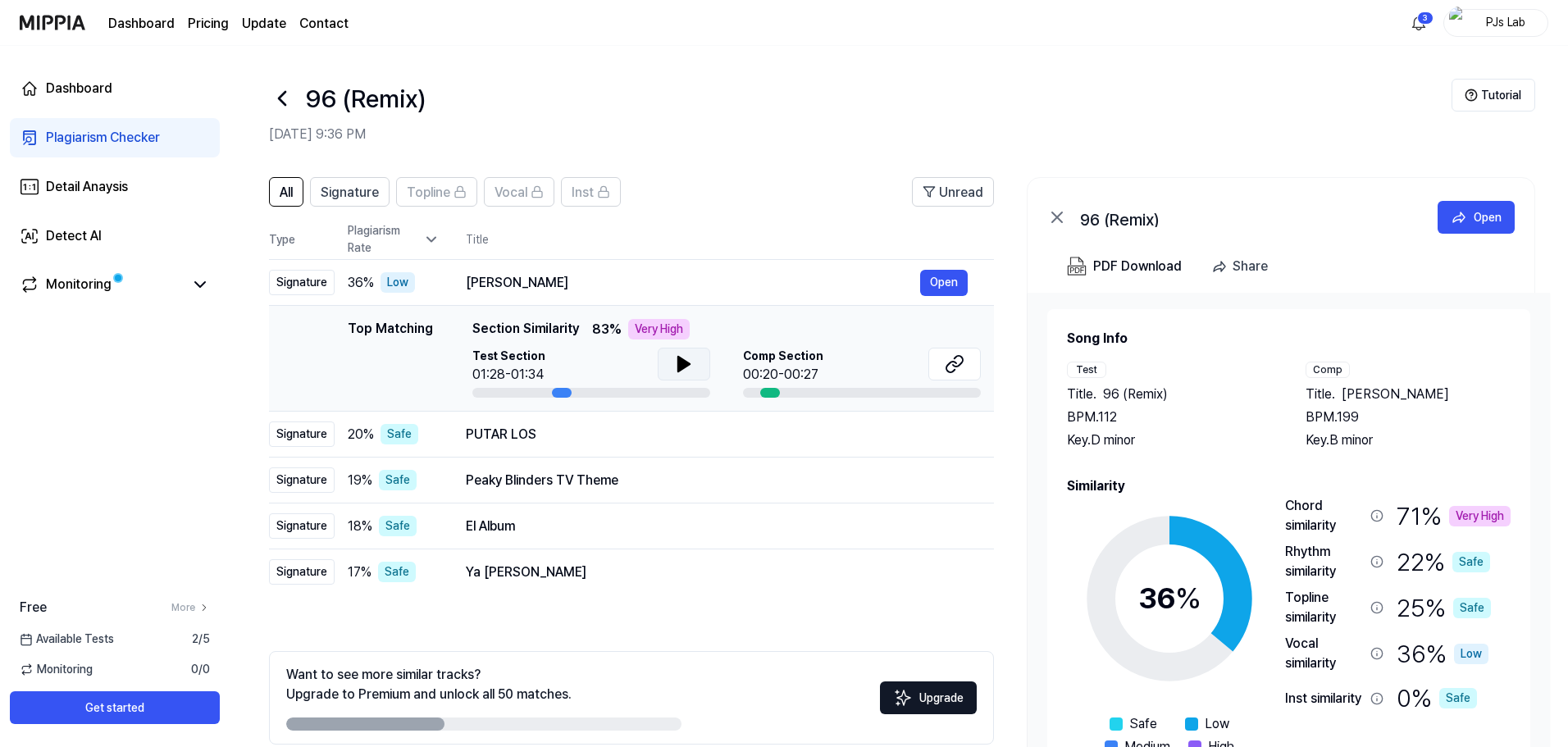
click at [696, 367] on button at bounding box center [684, 364] width 52 height 33
click at [697, 366] on button at bounding box center [684, 364] width 52 height 33
click at [954, 362] on icon at bounding box center [951, 367] width 10 height 11
click at [955, 359] on icon at bounding box center [954, 364] width 19 height 19
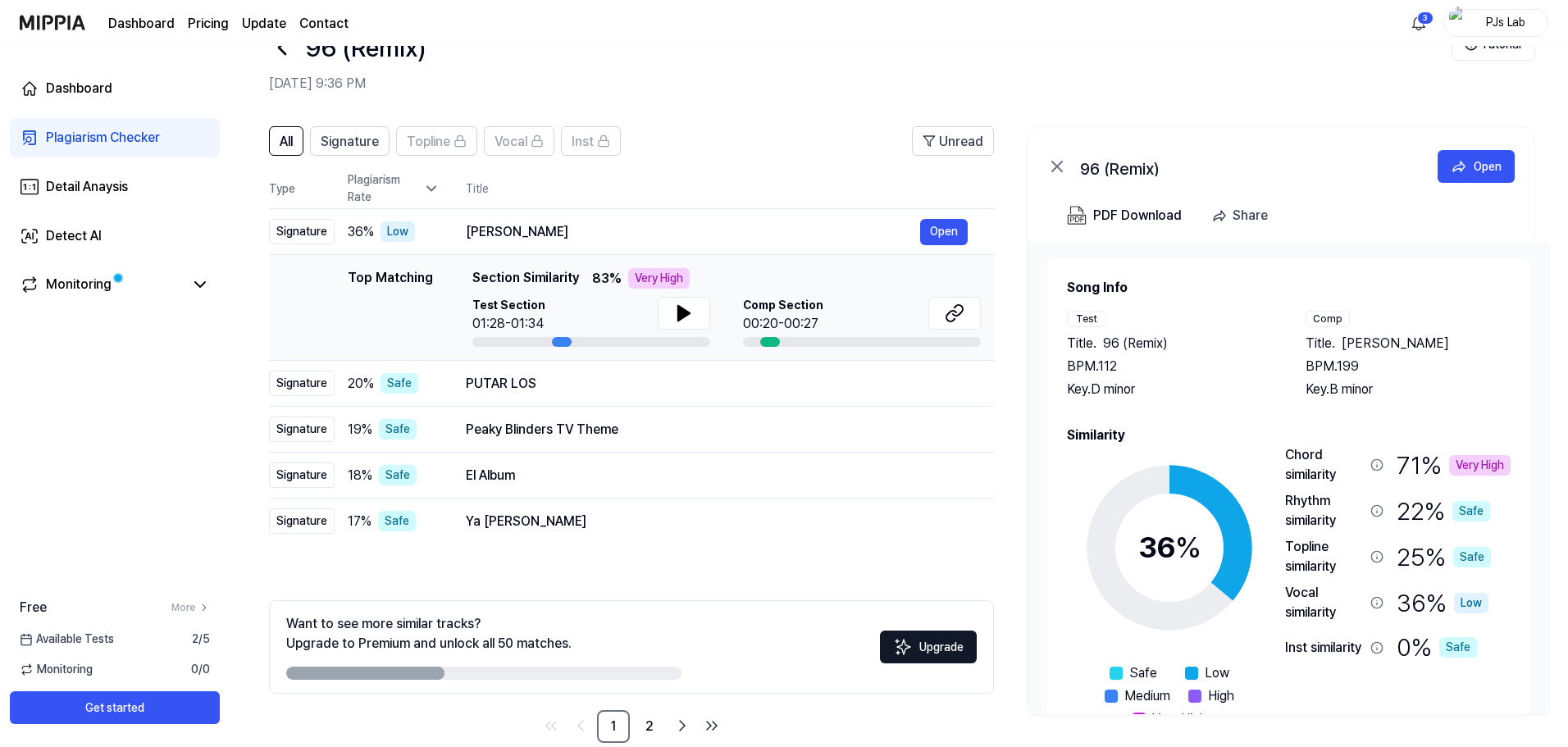
scroll to position [80, 0]
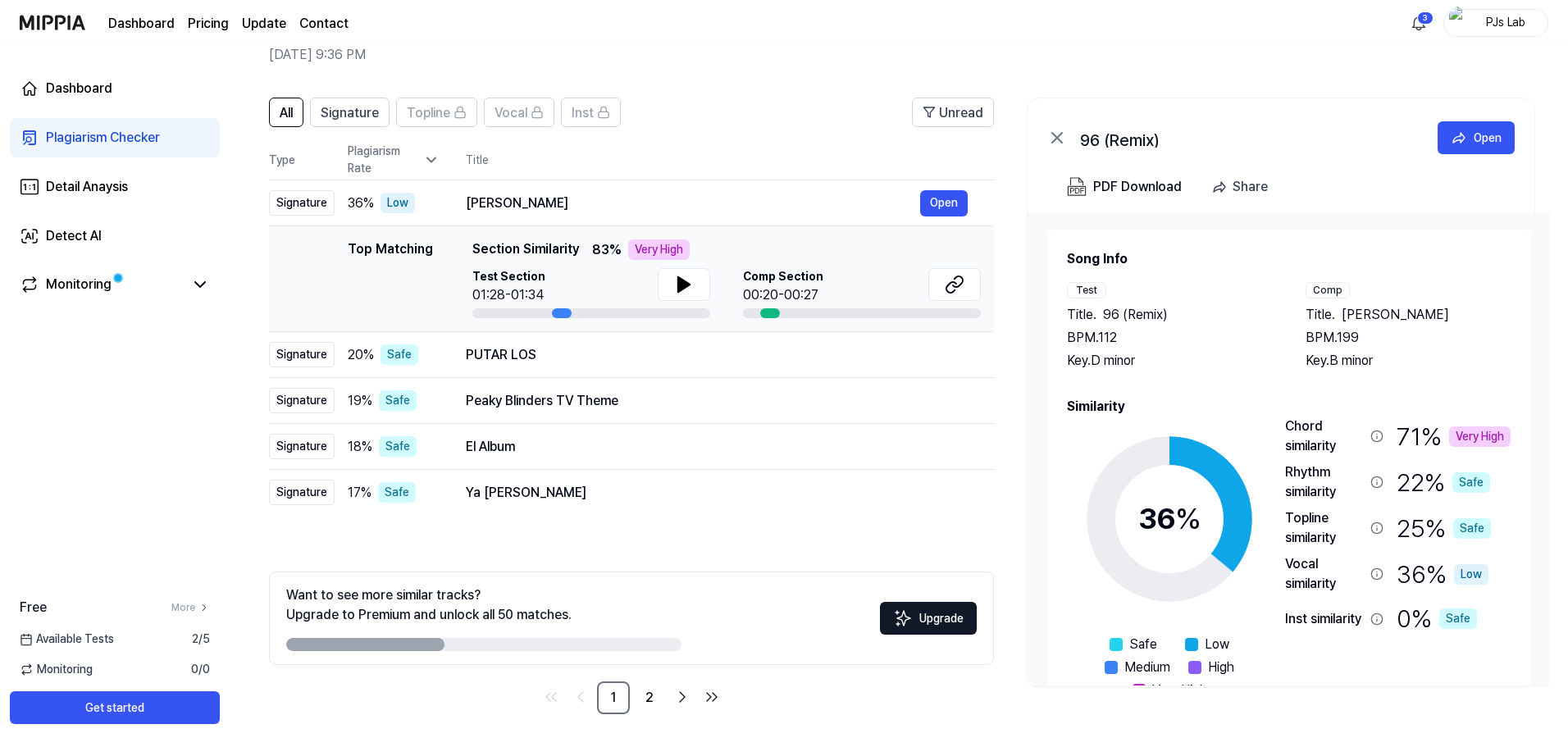
click at [1428, 428] on div "71 % Very High" at bounding box center [1454, 436] width 114 height 39
